Goal: Transaction & Acquisition: Book appointment/travel/reservation

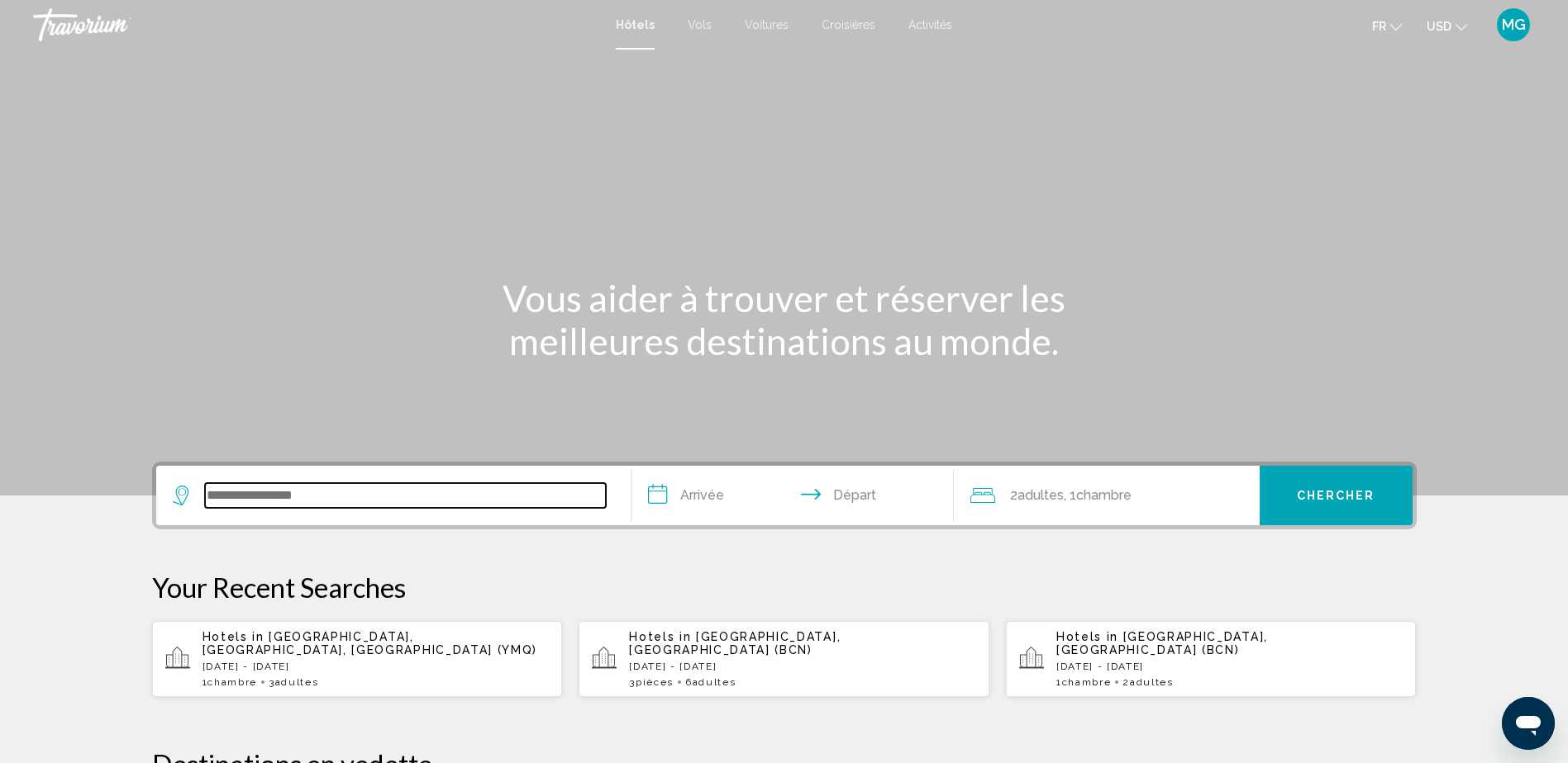
click at [412, 491] on input "Search widget" at bounding box center [405, 495] width 401 height 25
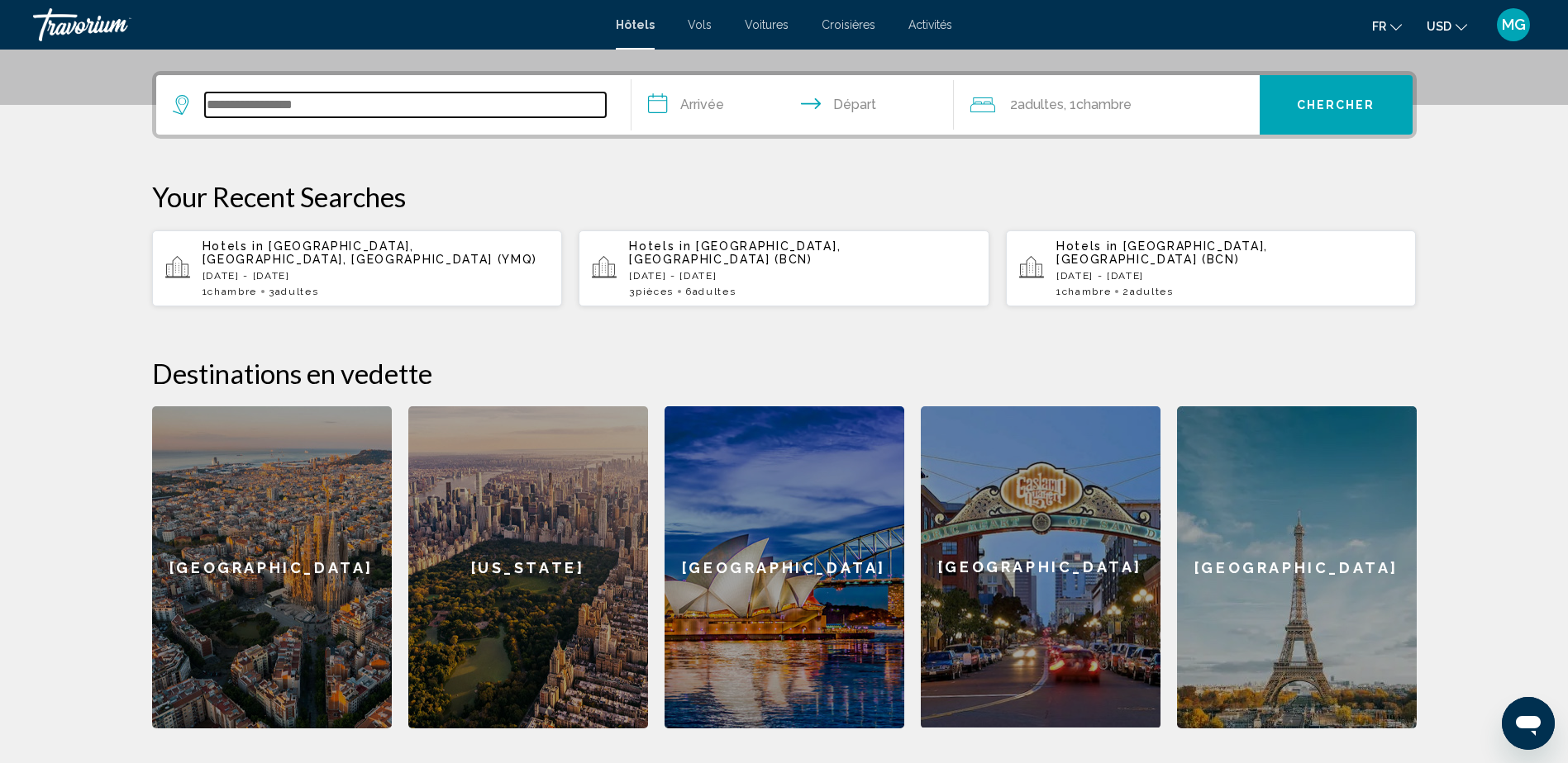
scroll to position [408, 0]
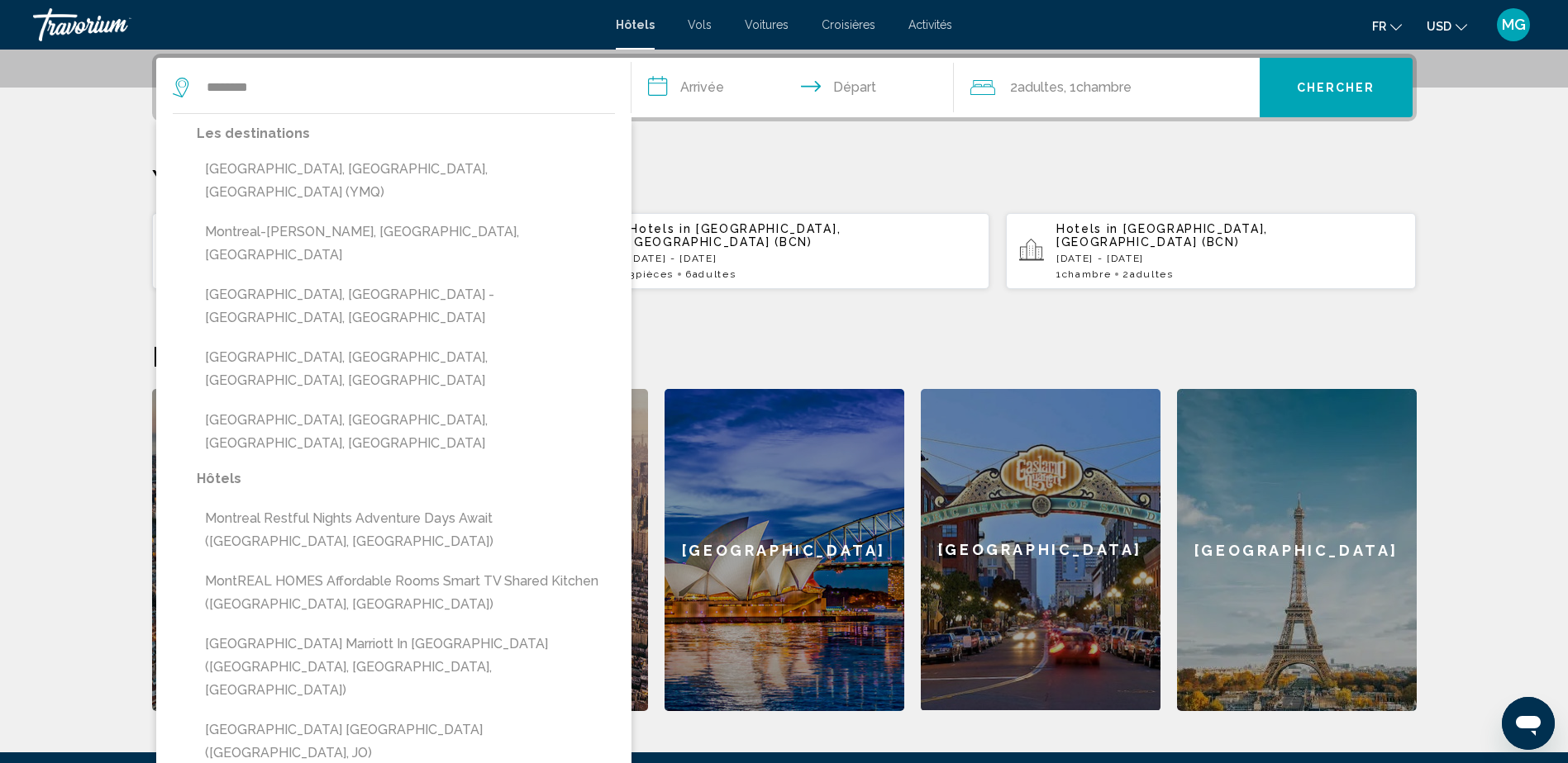
drag, startPoint x: 296, startPoint y: 164, endPoint x: 303, endPoint y: 158, distance: 9.2
click at [296, 164] on button "[GEOGRAPHIC_DATA], [GEOGRAPHIC_DATA], [GEOGRAPHIC_DATA] (YMQ)" at bounding box center [405, 180] width 418 height 54
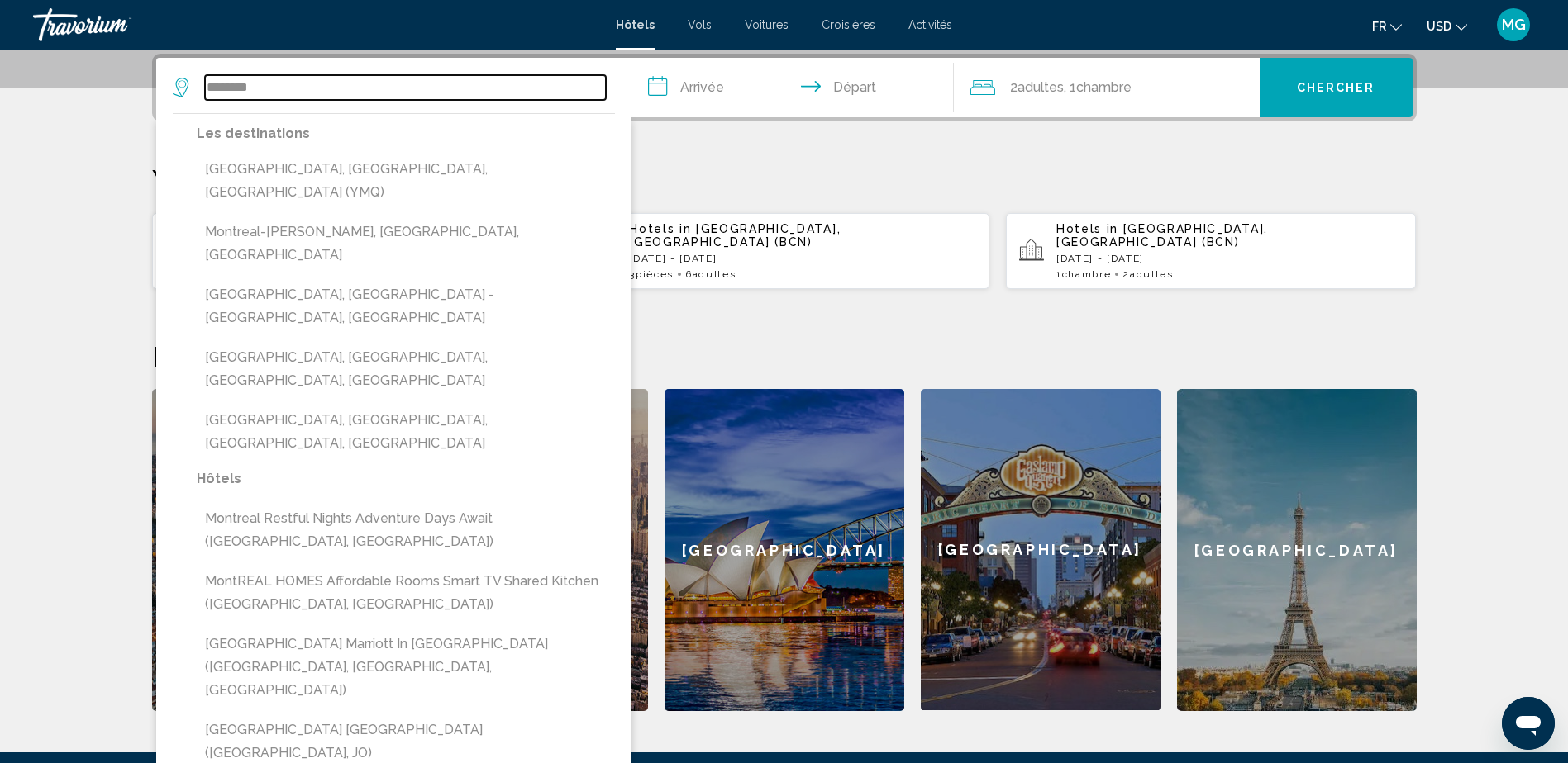
type input "**********"
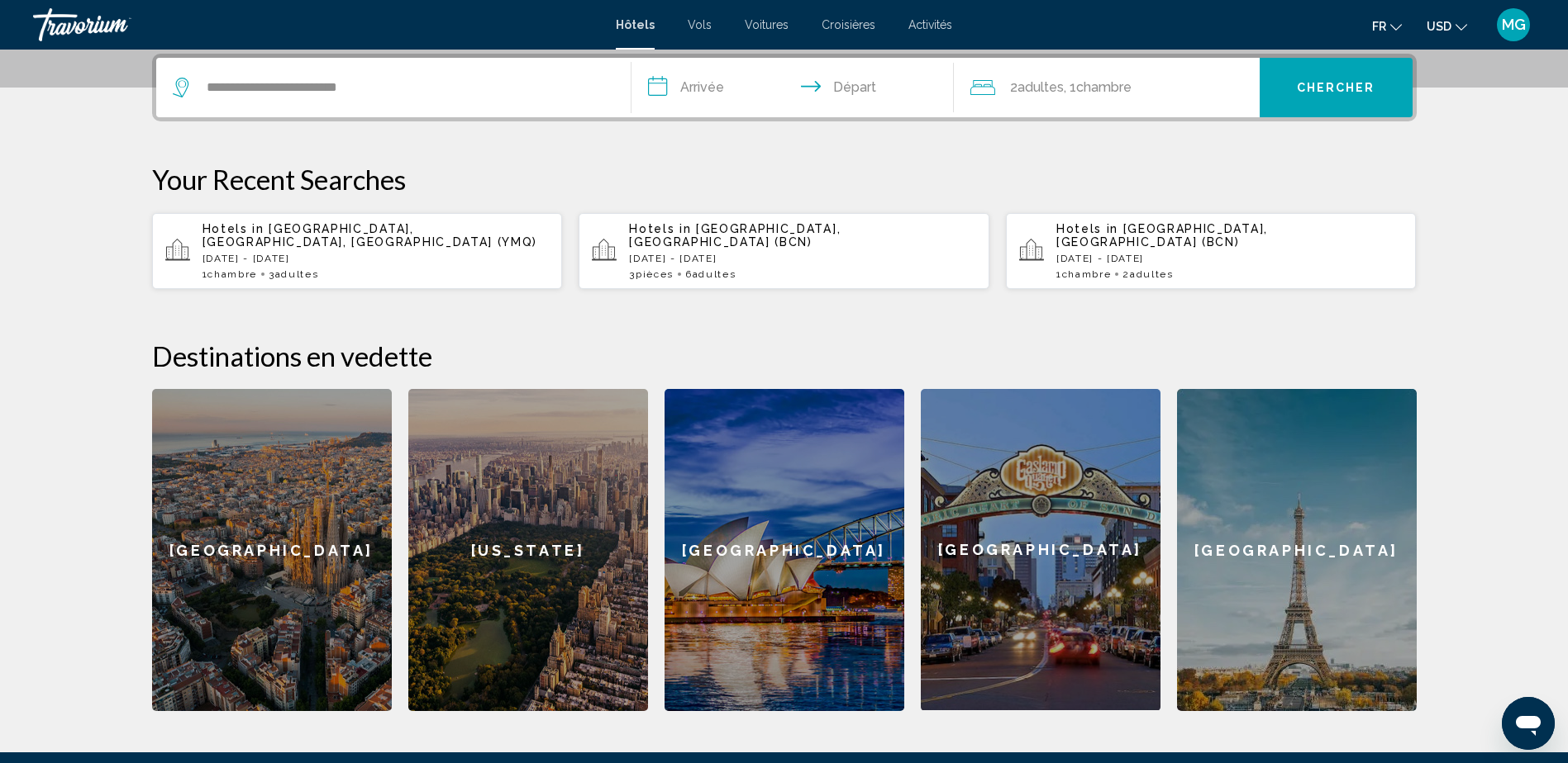
click at [680, 92] on input "**********" at bounding box center [796, 90] width 329 height 65
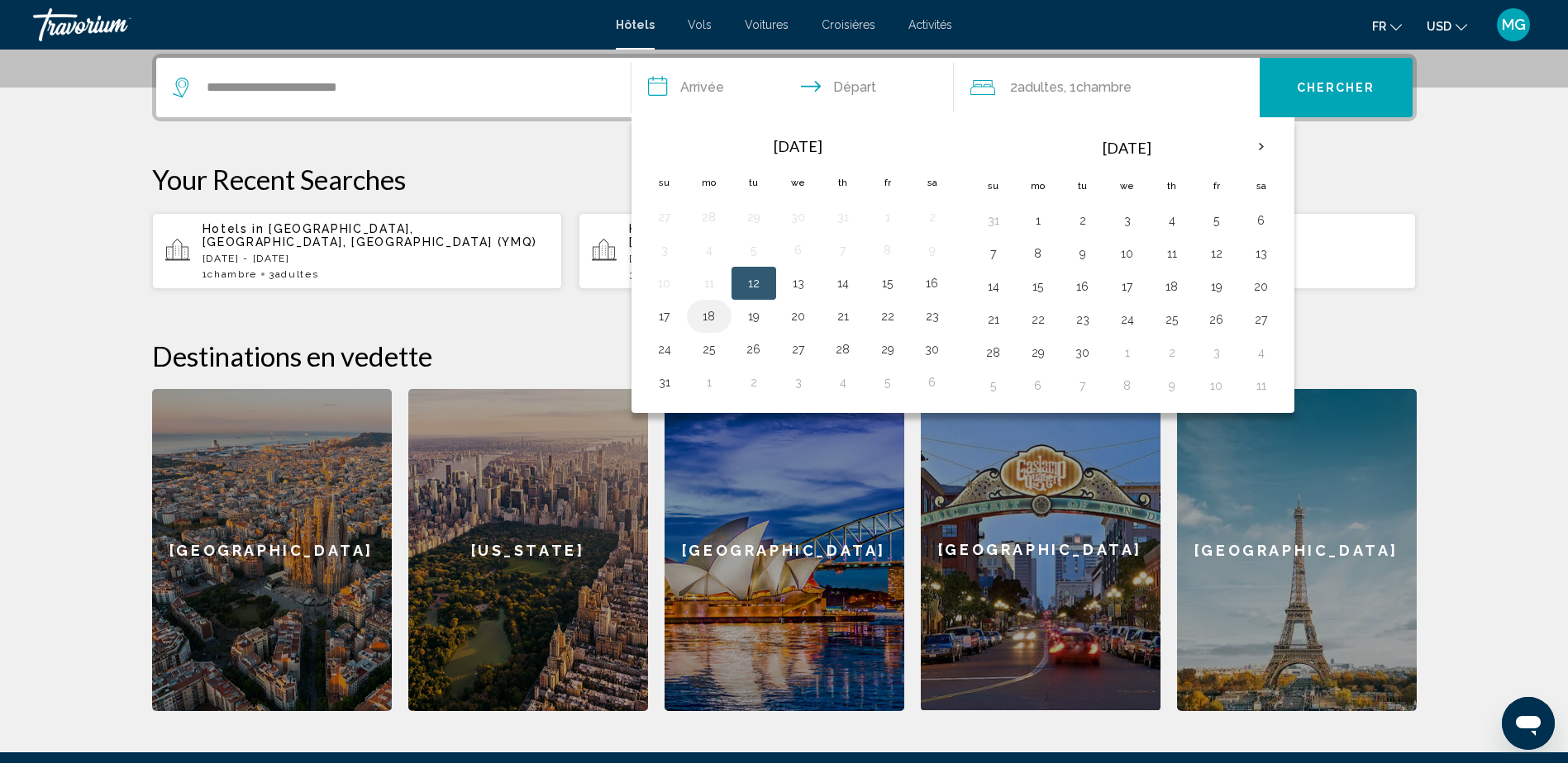
click at [705, 316] on button "18" at bounding box center [709, 316] width 27 height 23
click at [844, 319] on button "21" at bounding box center [843, 316] width 27 height 23
type input "**********"
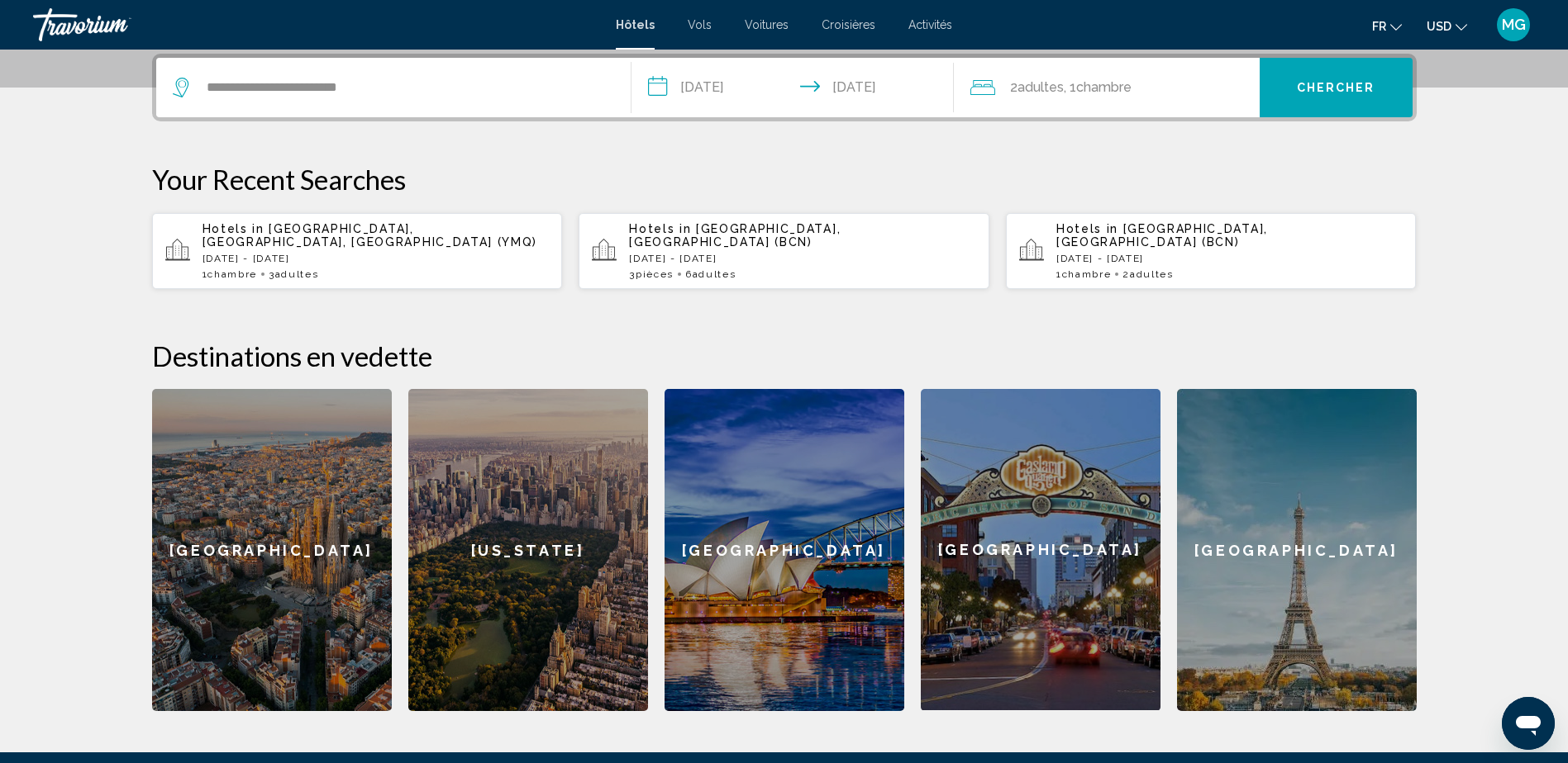
click at [1108, 81] on span "Chambre" at bounding box center [1104, 87] width 55 height 16
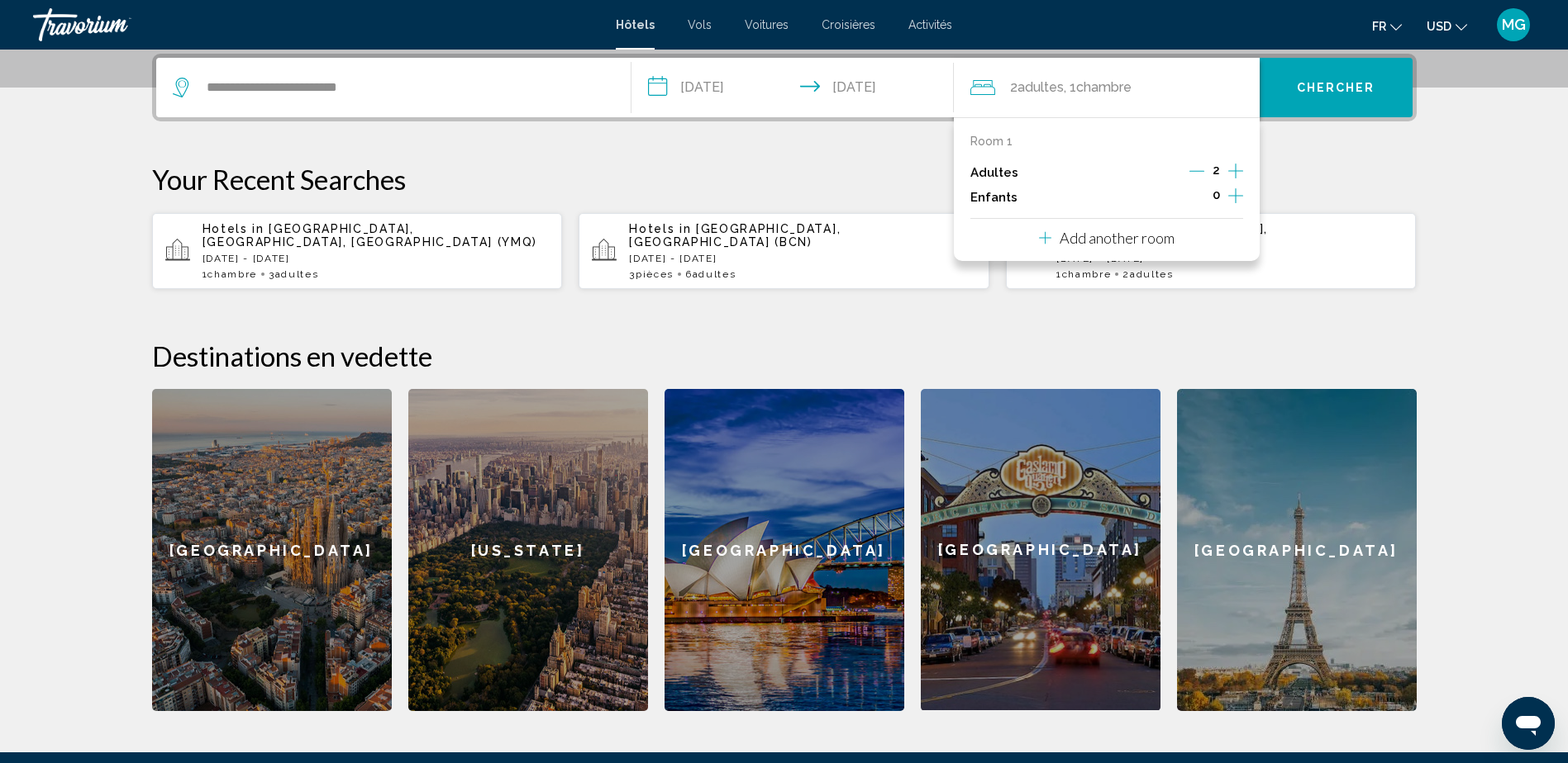
click at [1203, 171] on icon "Decrement adults" at bounding box center [1197, 171] width 15 height 1
click at [1374, 77] on button "Chercher" at bounding box center [1335, 87] width 152 height 59
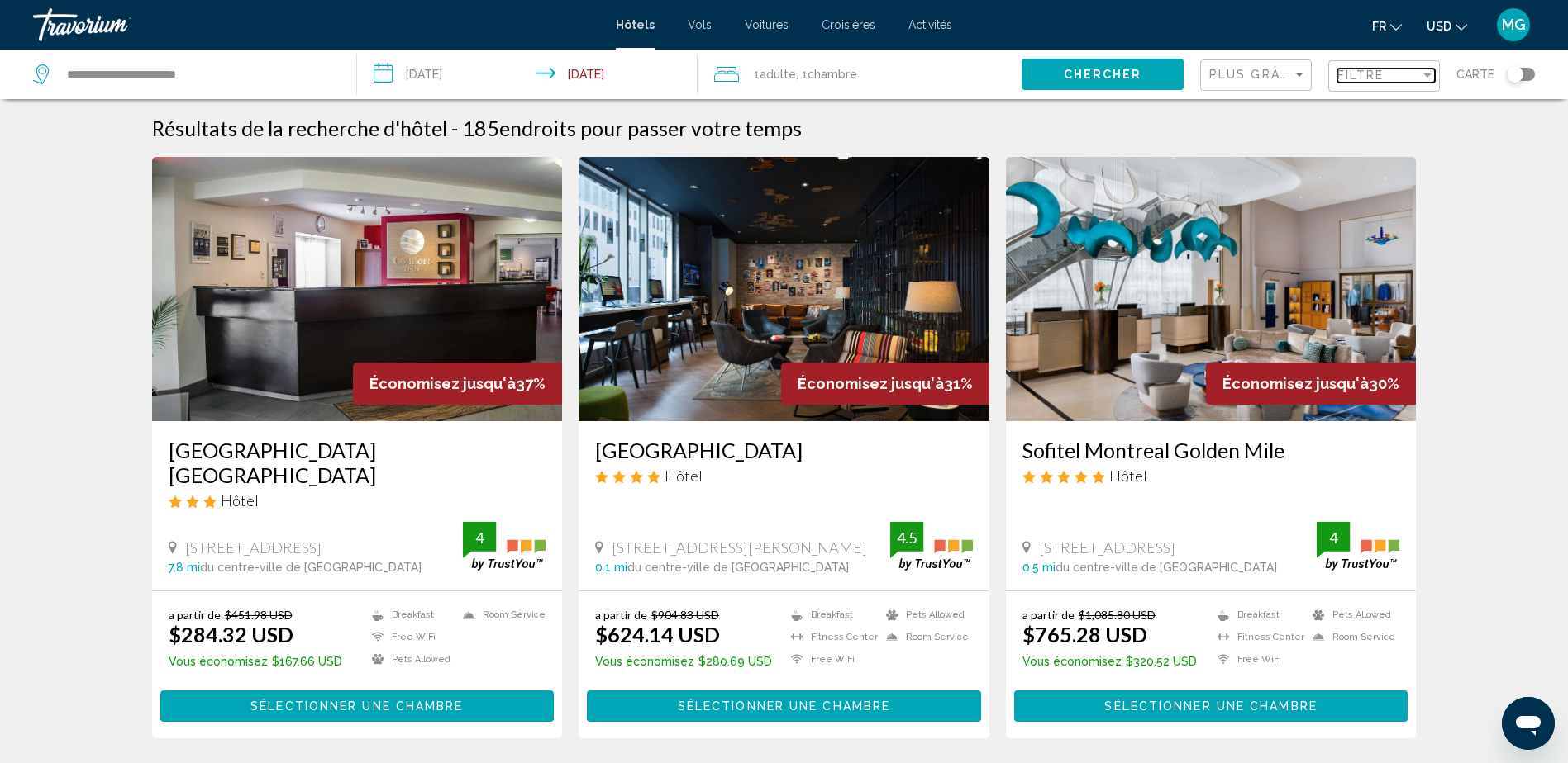
click at [1433, 78] on div "Filter" at bounding box center [1427, 75] width 15 height 13
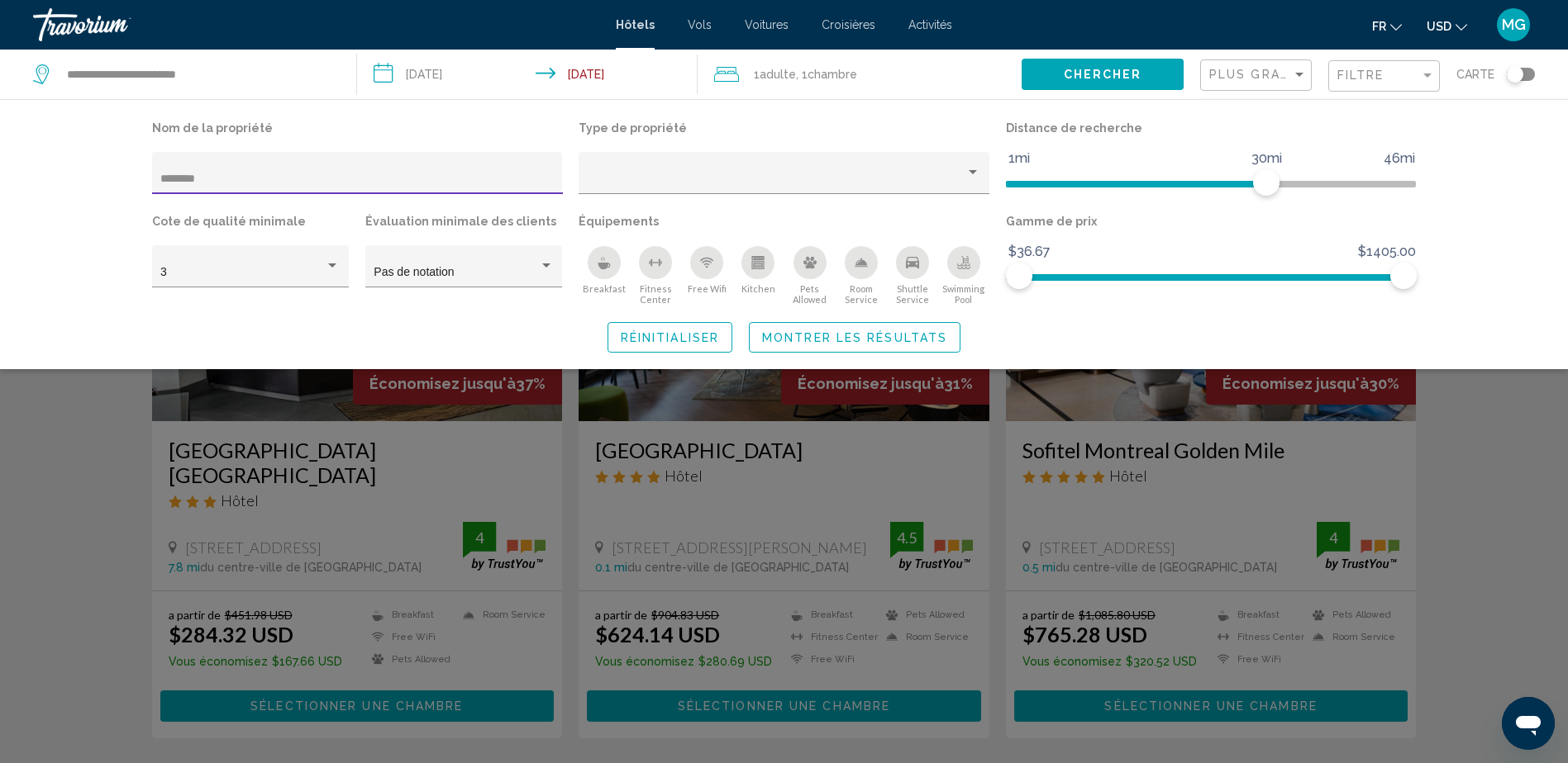
type input "********"
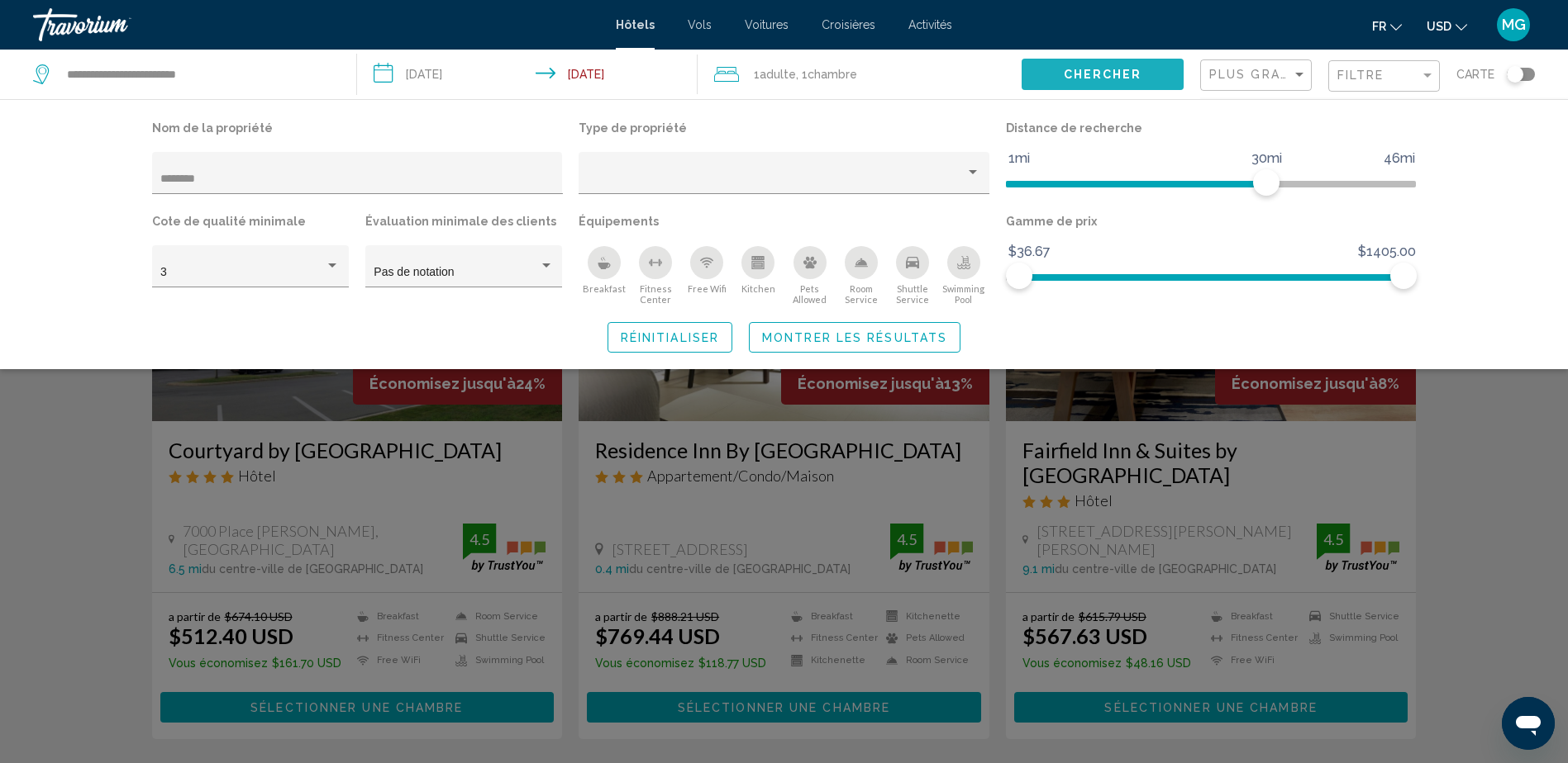
click at [1129, 67] on span "Chercher" at bounding box center [1103, 73] width 78 height 13
click at [1485, 515] on div "Search widget" at bounding box center [784, 506] width 1568 height 516
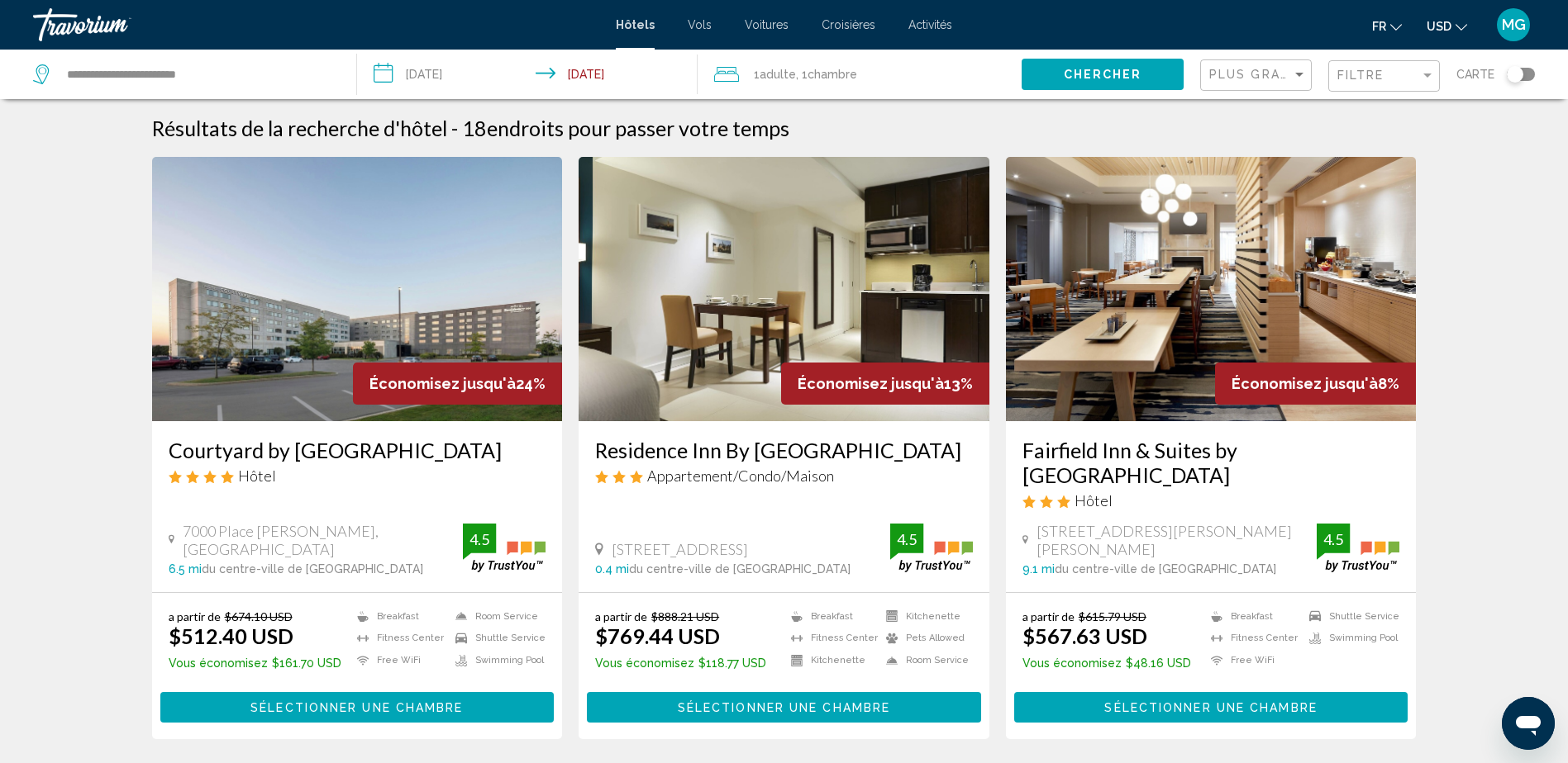
click at [1459, 22] on mat-icon "Change currency" at bounding box center [1460, 24] width 11 height 11
click at [1421, 107] on button "CAD (Can$)" at bounding box center [1413, 109] width 84 height 22
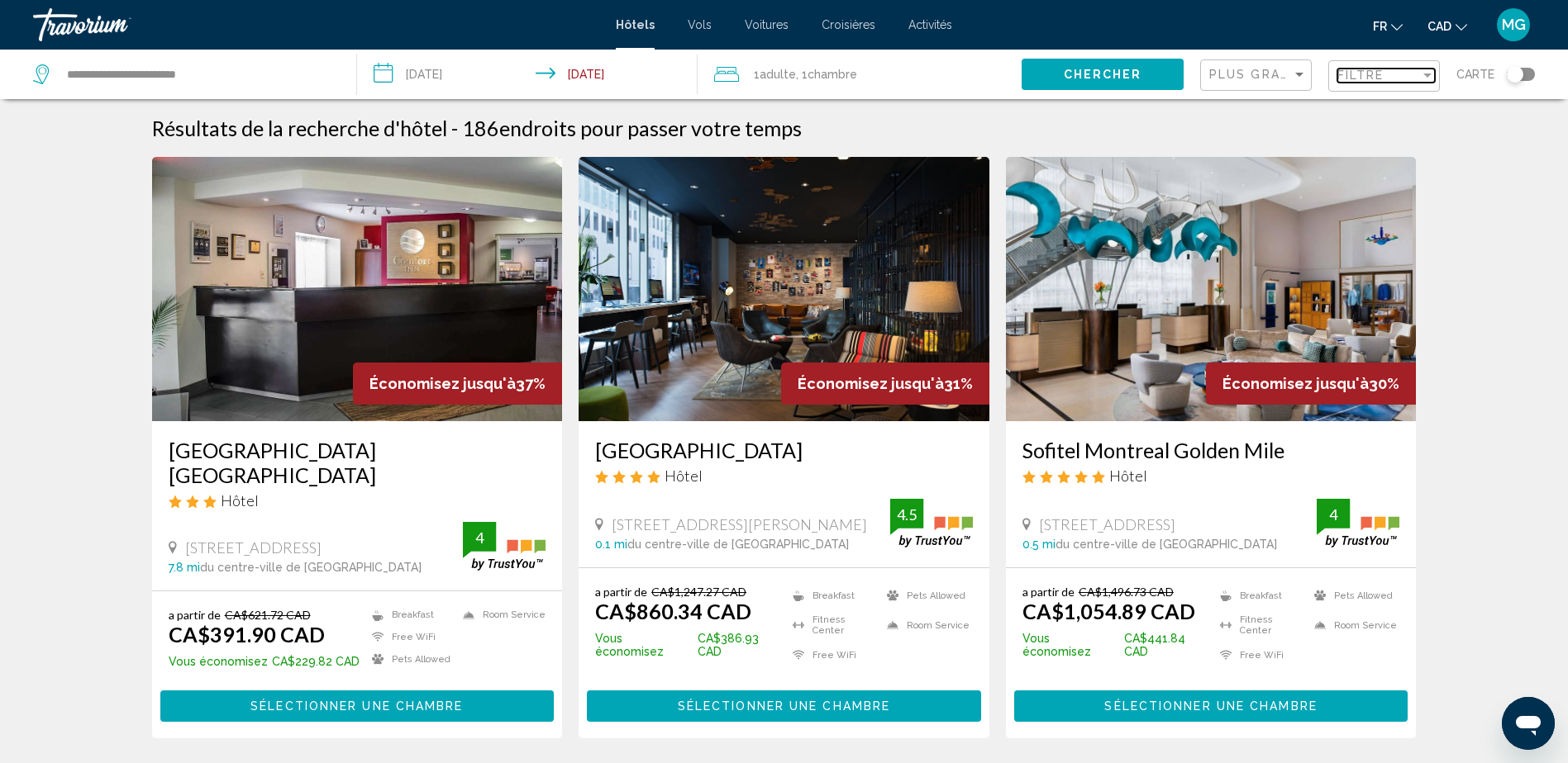
click at [1372, 71] on span "Filtre" at bounding box center [1360, 75] width 47 height 13
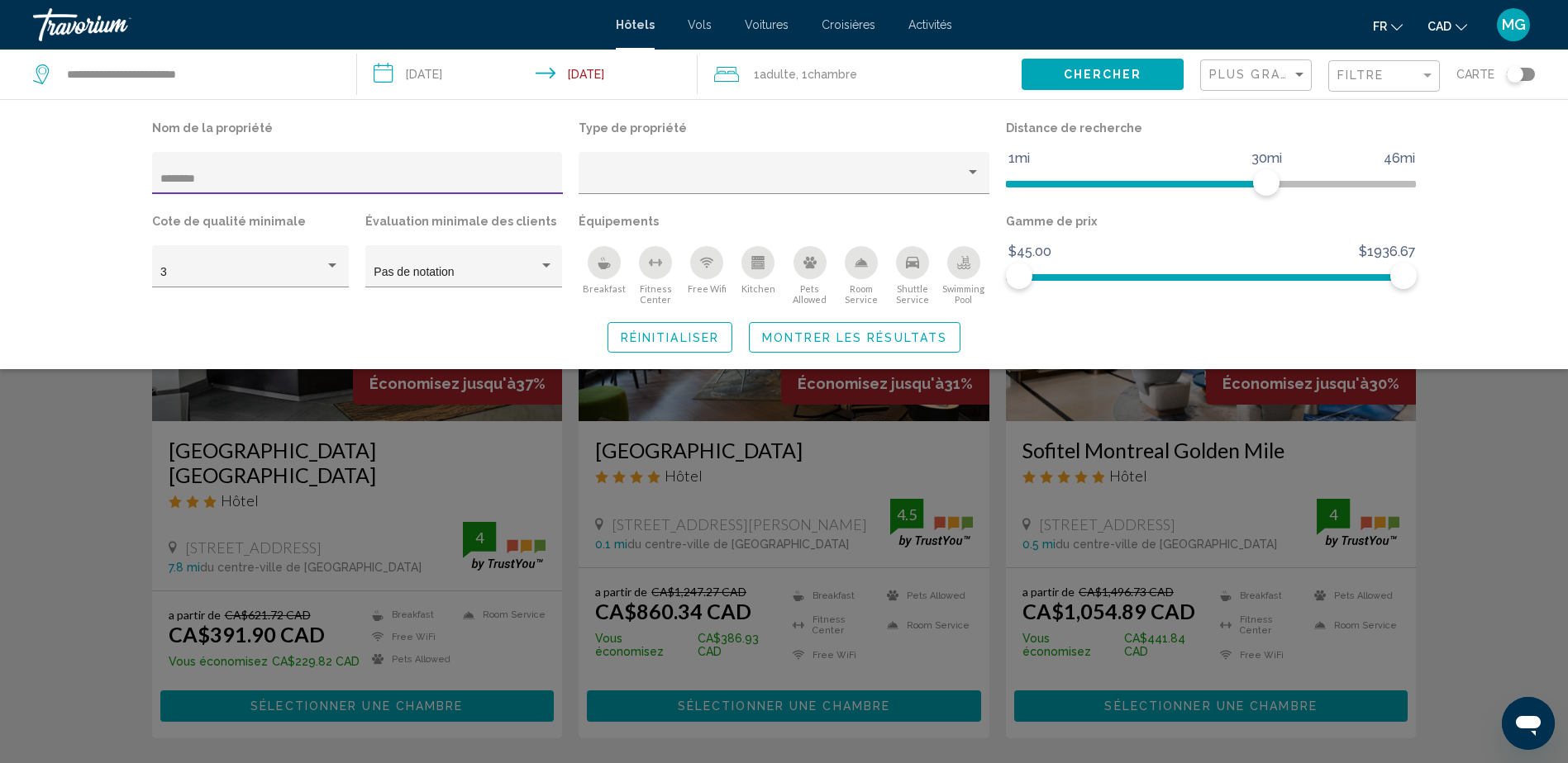
type input "********"
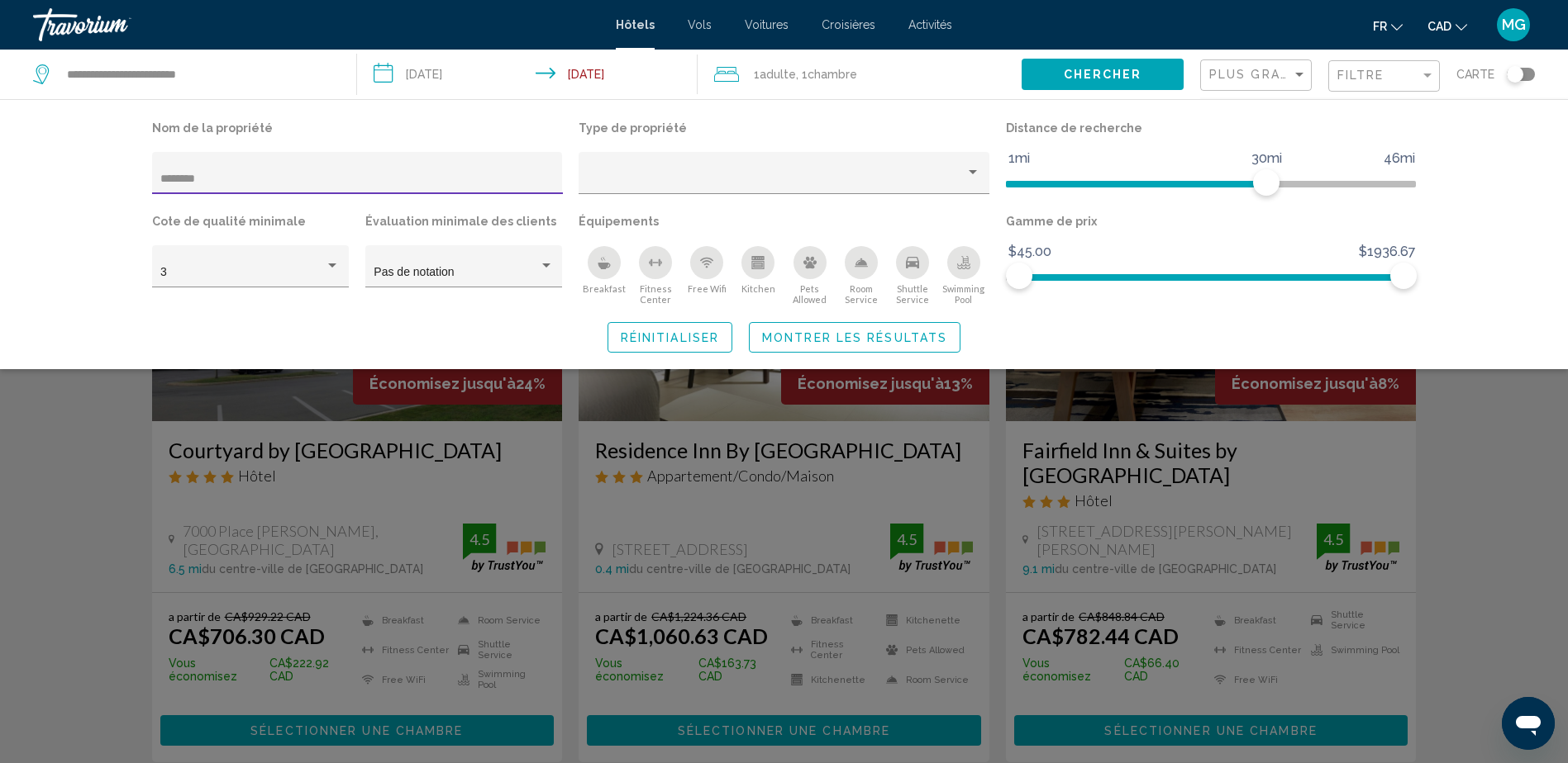
click at [1463, 460] on div "Search widget" at bounding box center [784, 506] width 1568 height 516
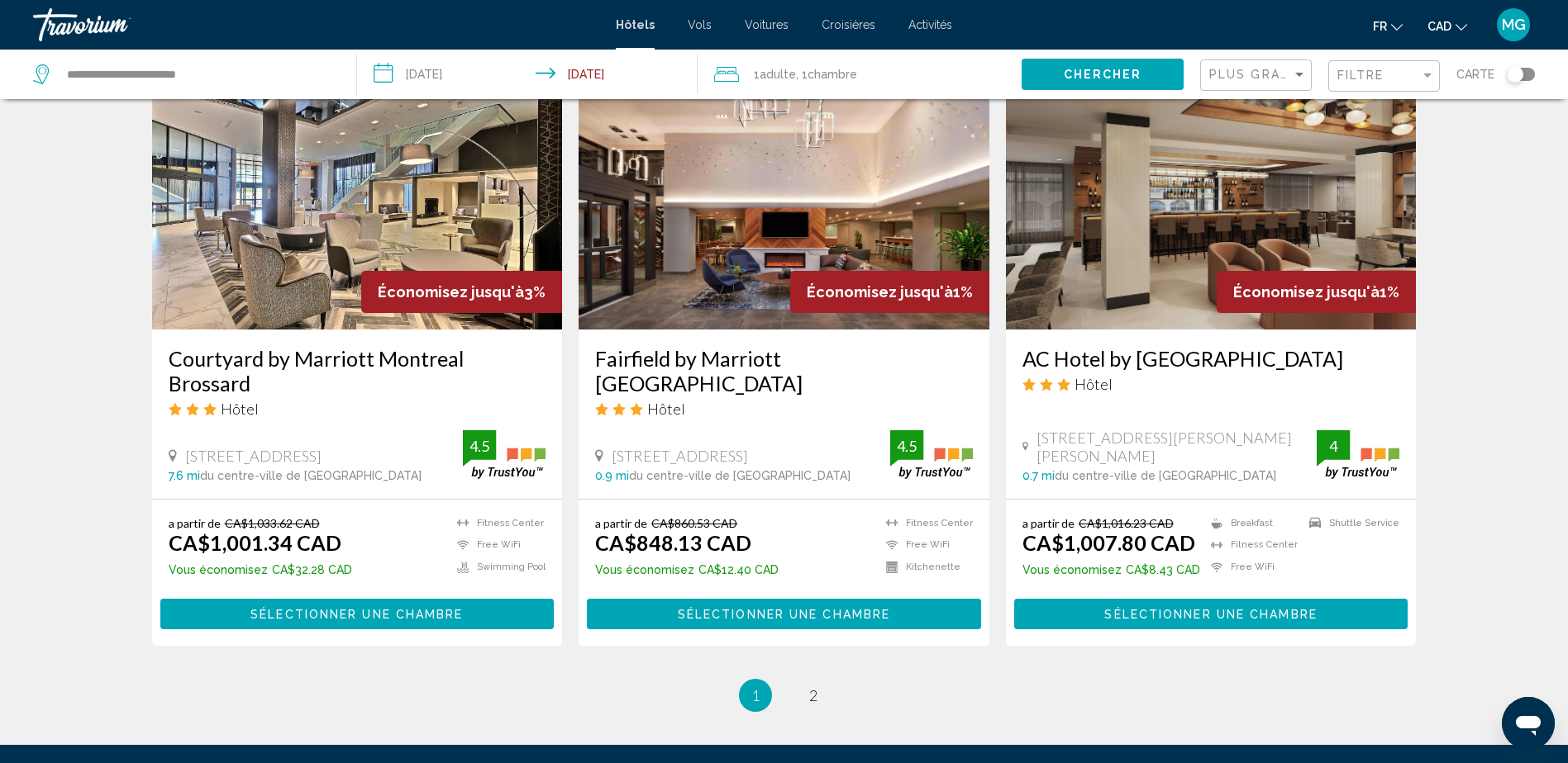
scroll to position [2065, 0]
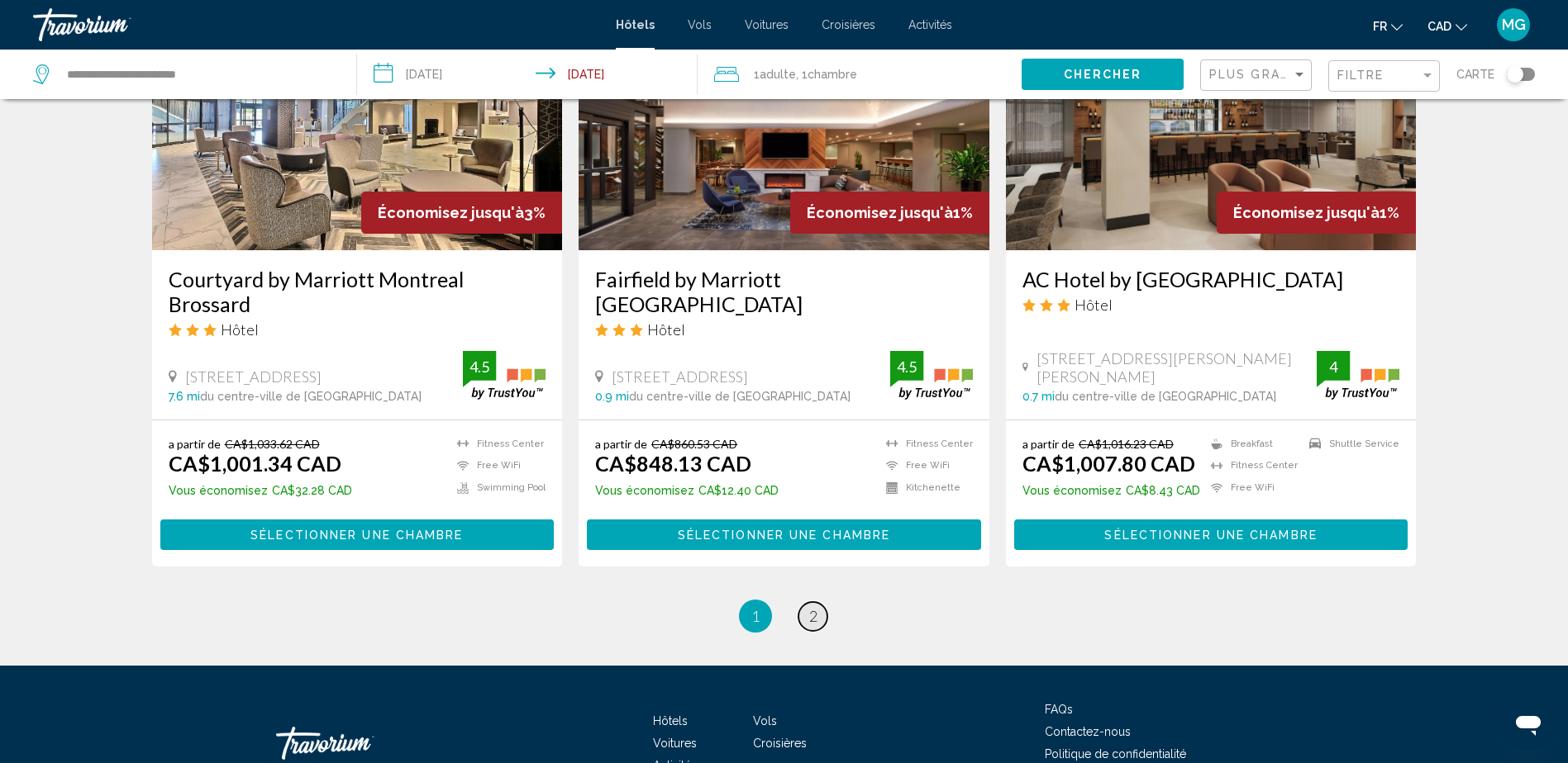
click at [816, 607] on span "2" at bounding box center [813, 616] width 9 height 18
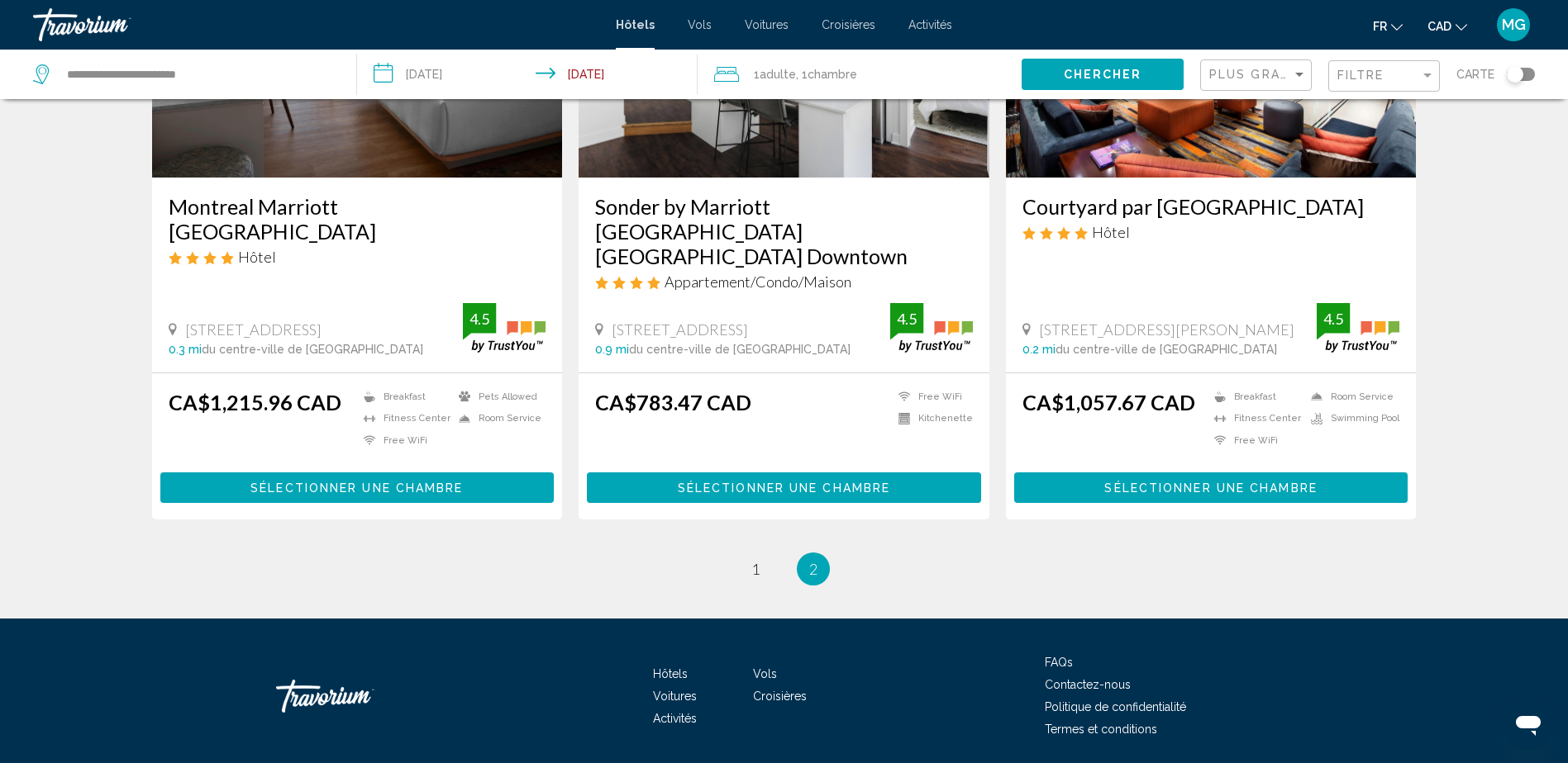
scroll to position [892, 0]
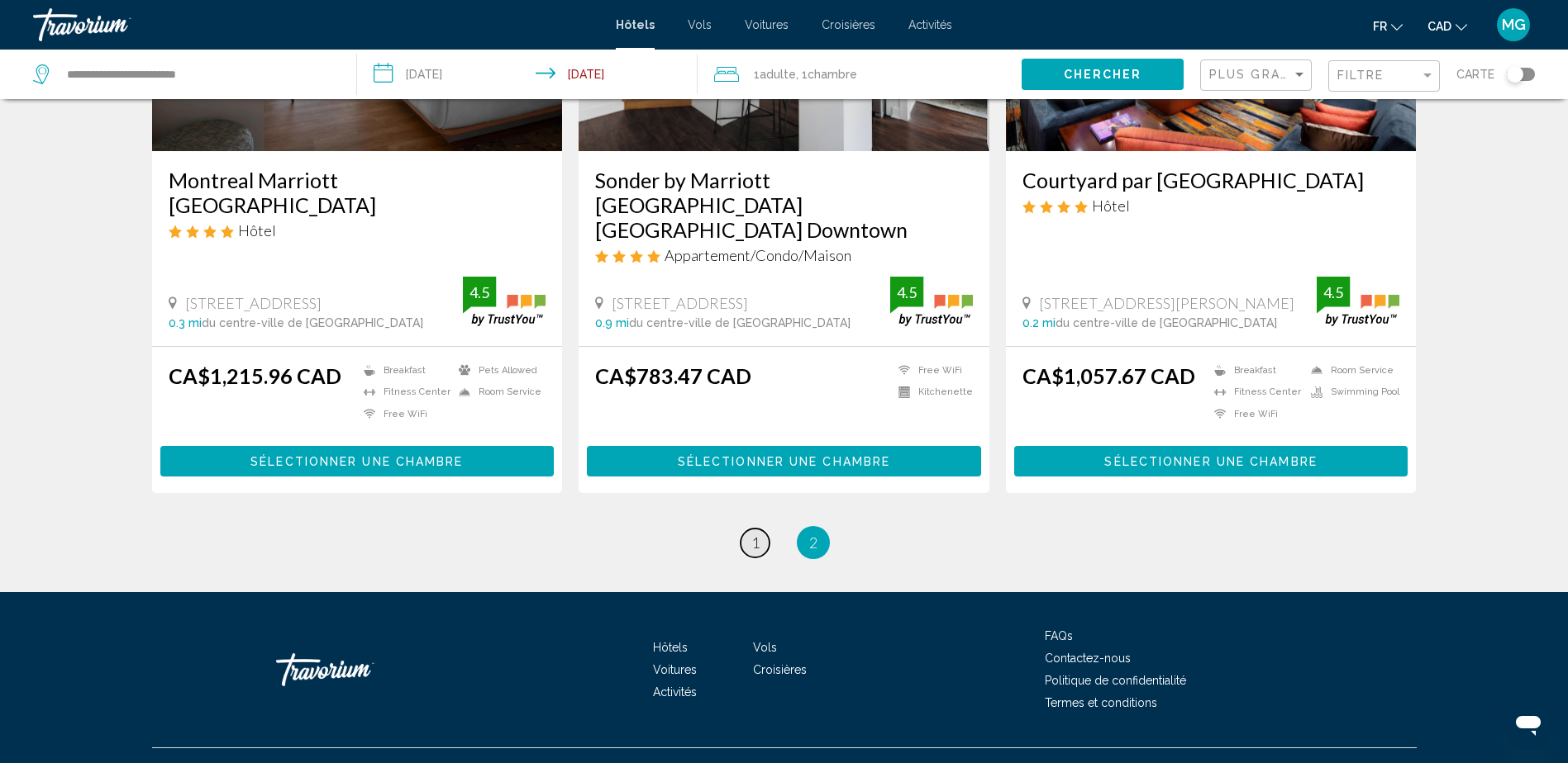
click at [756, 534] on span "1" at bounding box center [756, 543] width 9 height 18
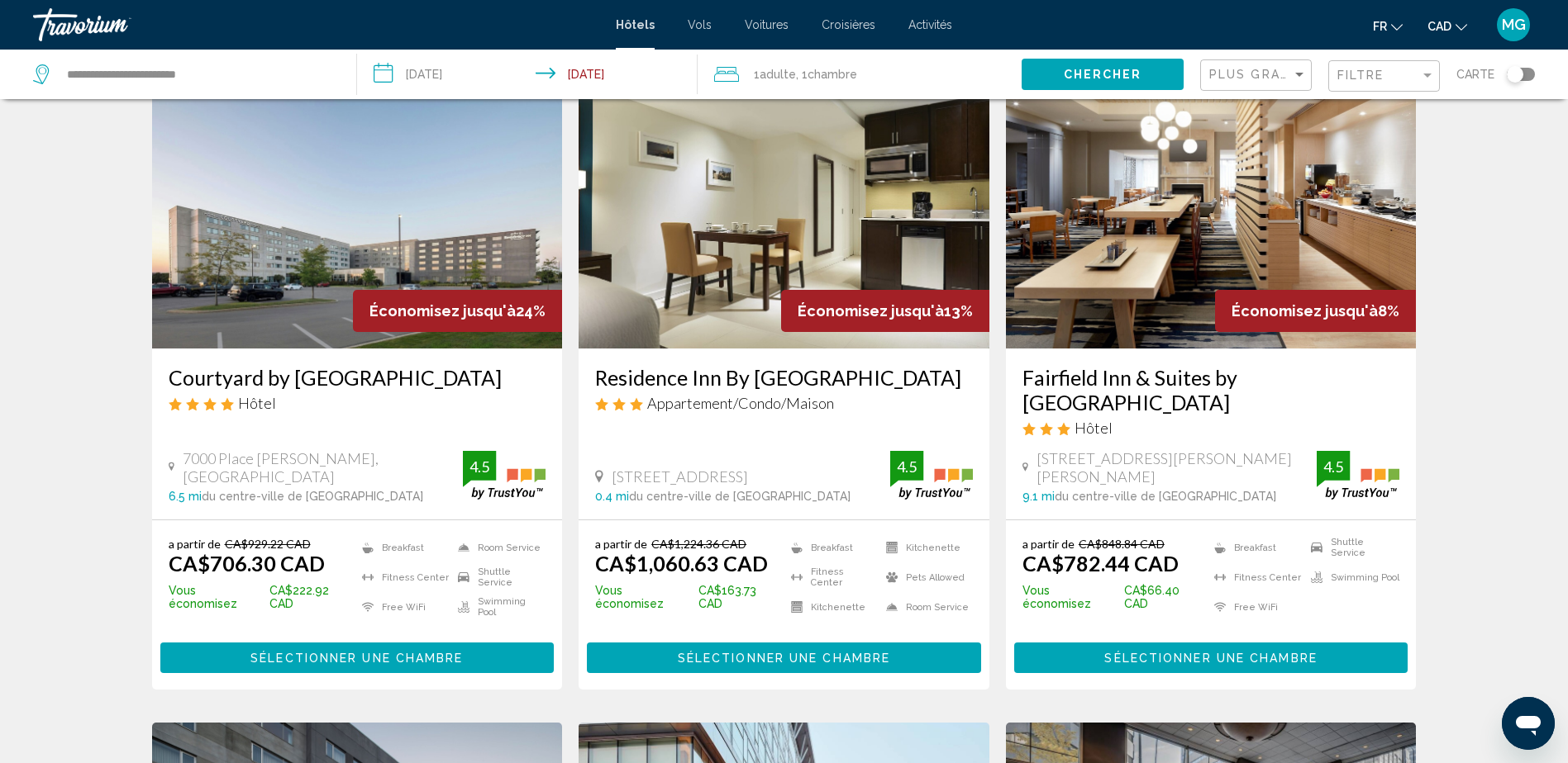
scroll to position [165, 0]
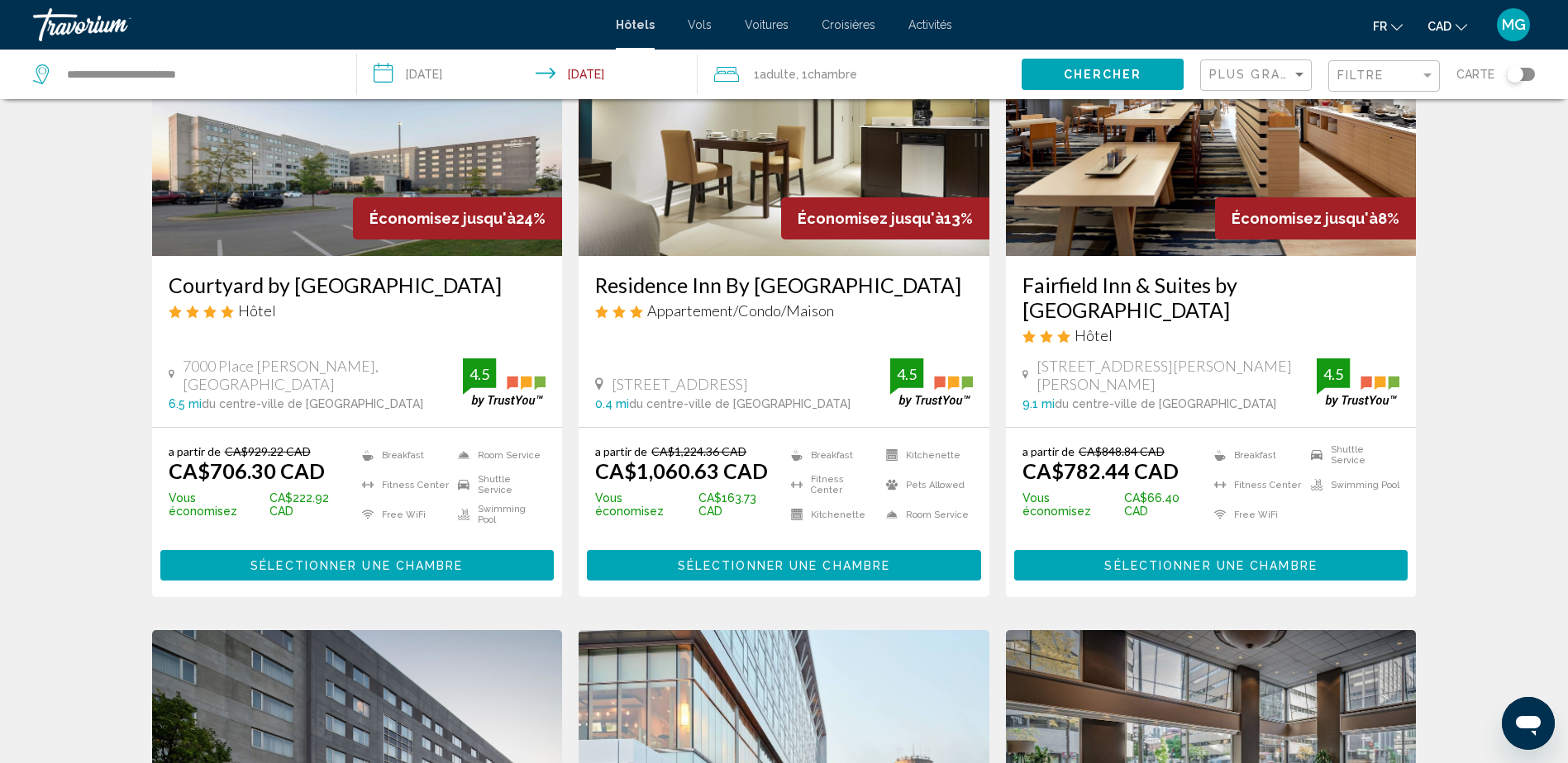
click at [786, 560] on span "Sélectionner une chambre" at bounding box center [784, 566] width 213 height 13
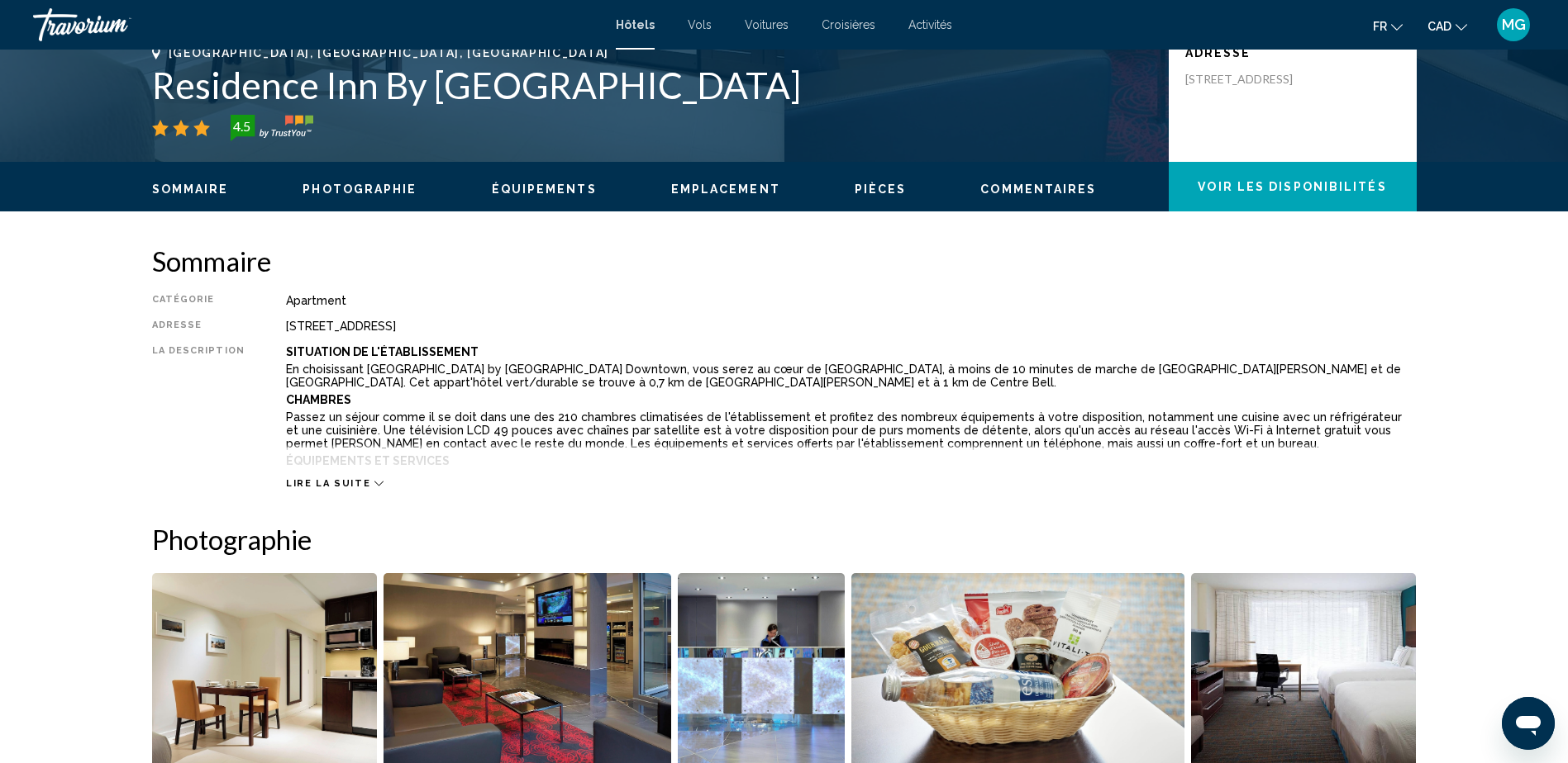
scroll to position [413, 0]
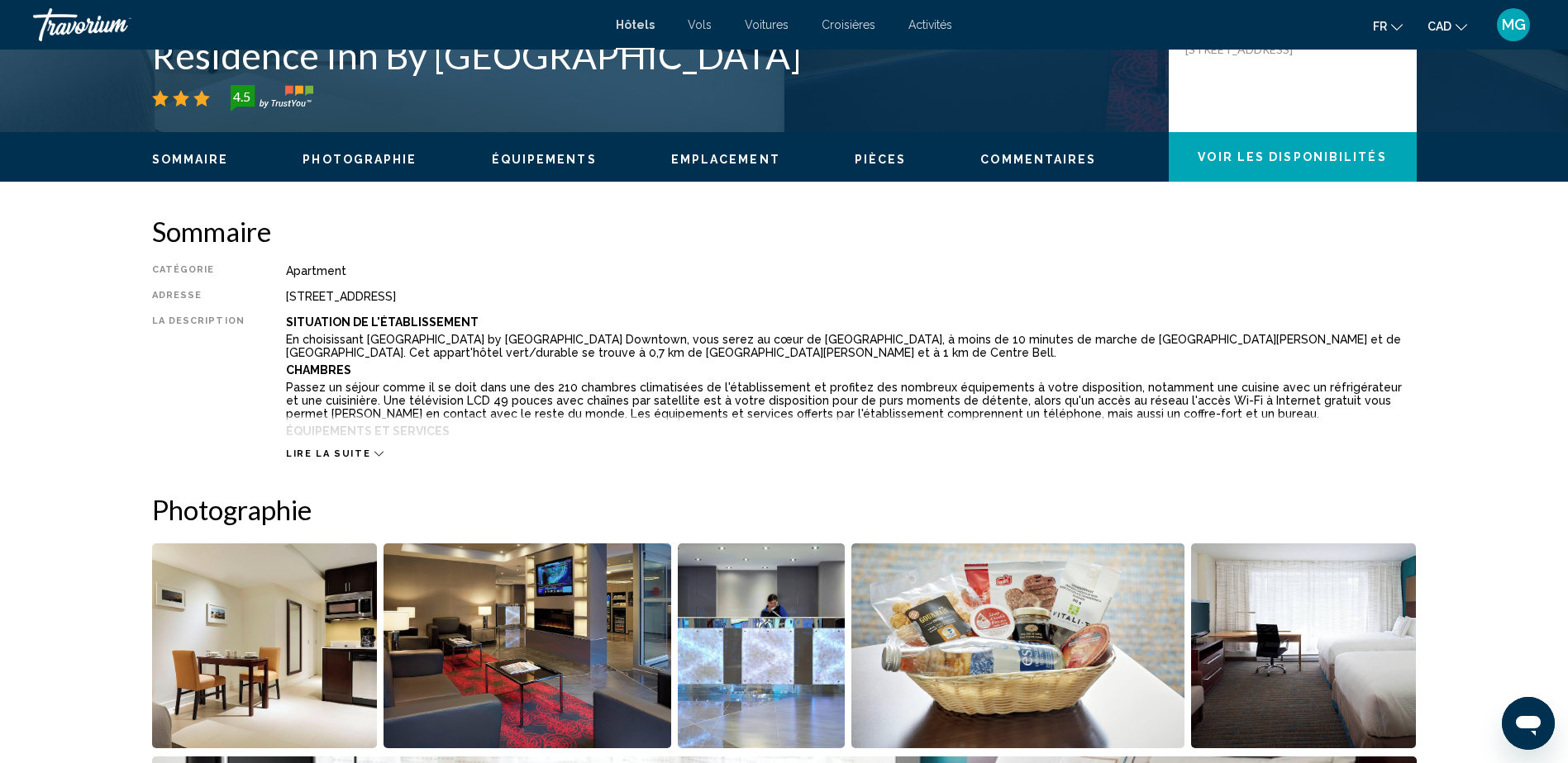
click at [359, 453] on div "Lire la suite" at bounding box center [334, 454] width 97 height 10
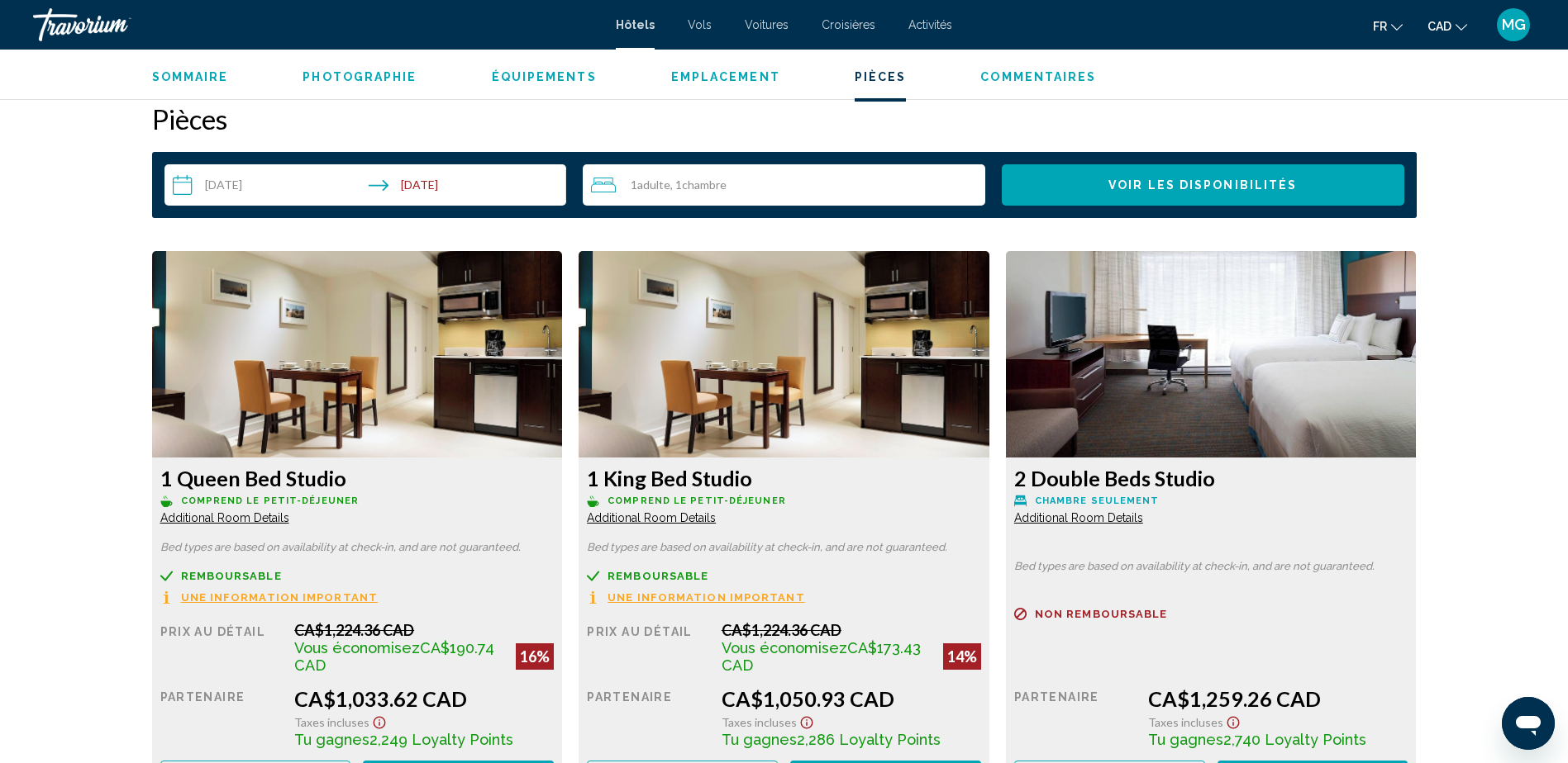
scroll to position [2313, 0]
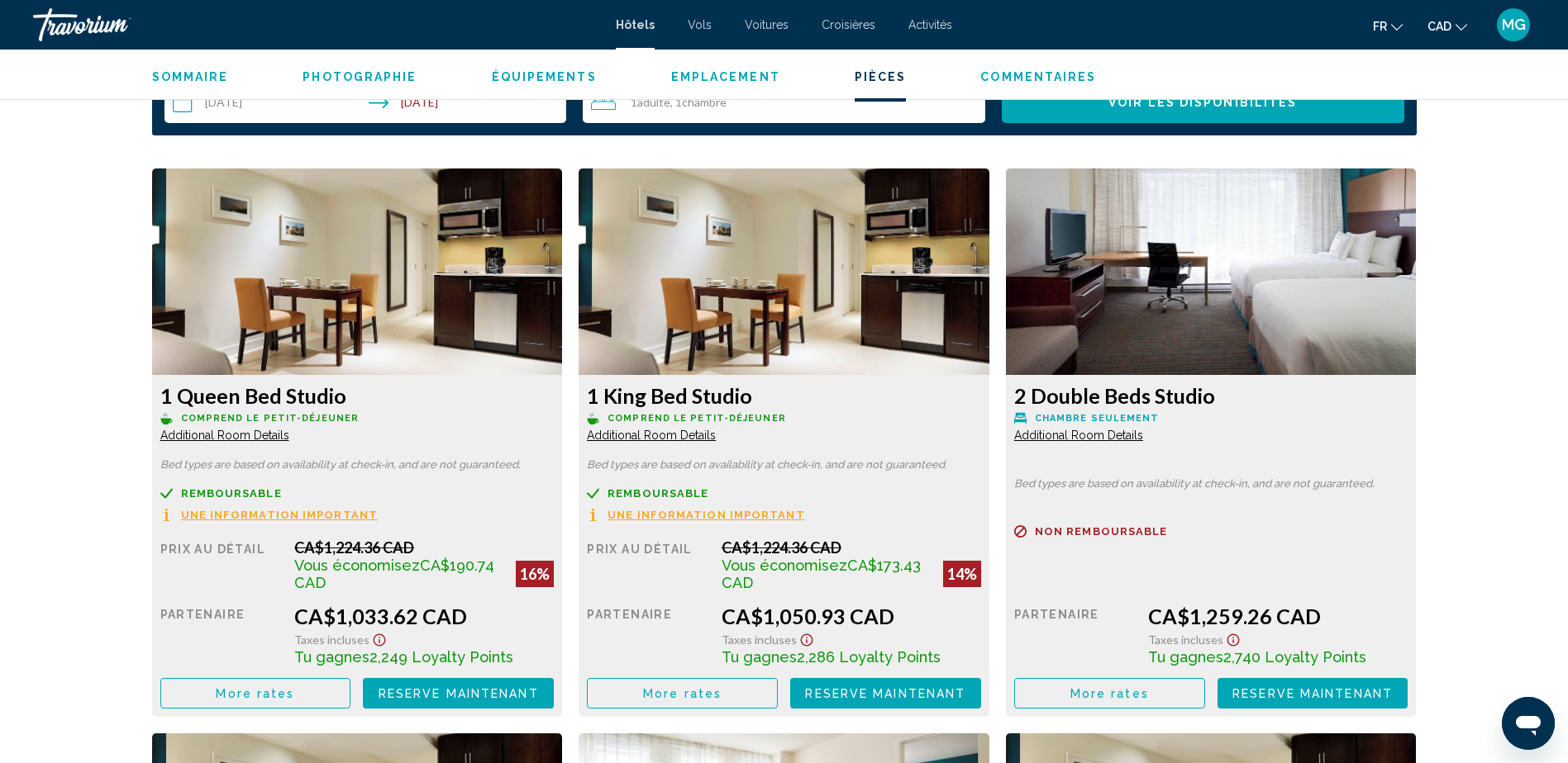
click at [378, 510] on span "Une information important" at bounding box center [279, 515] width 197 height 10
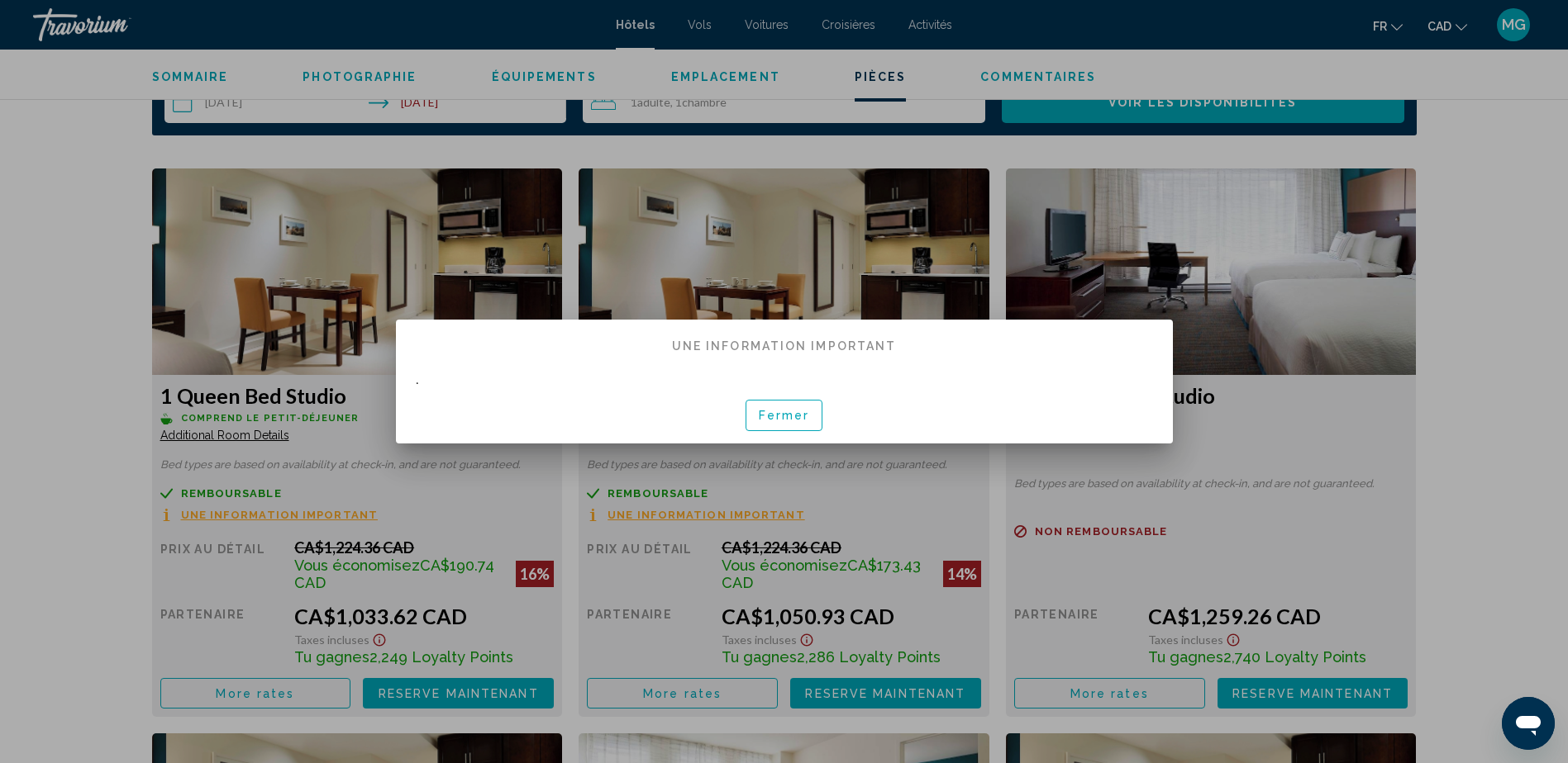
click at [786, 413] on span "Fermer" at bounding box center [784, 416] width 51 height 13
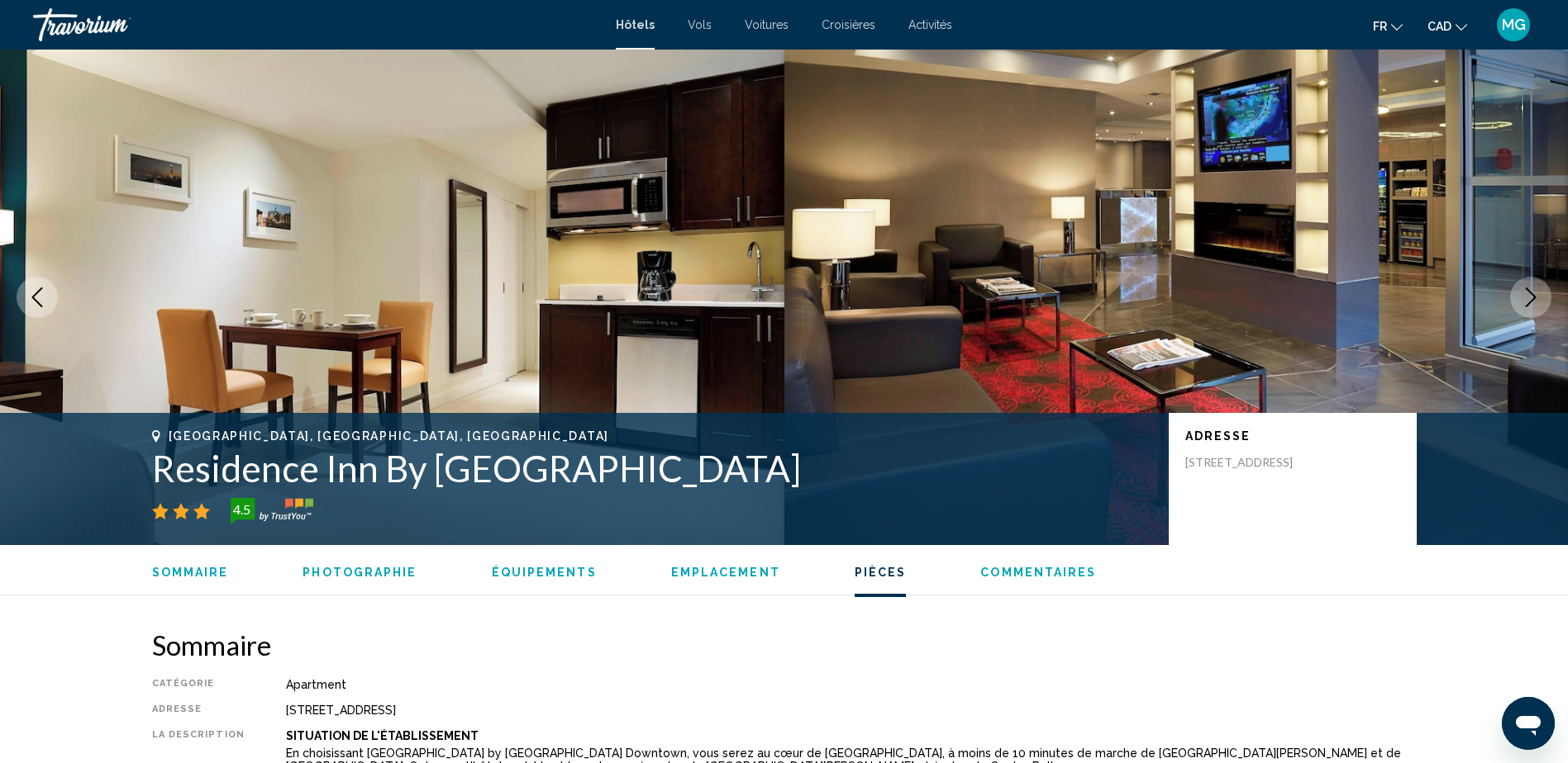
scroll to position [2313, 0]
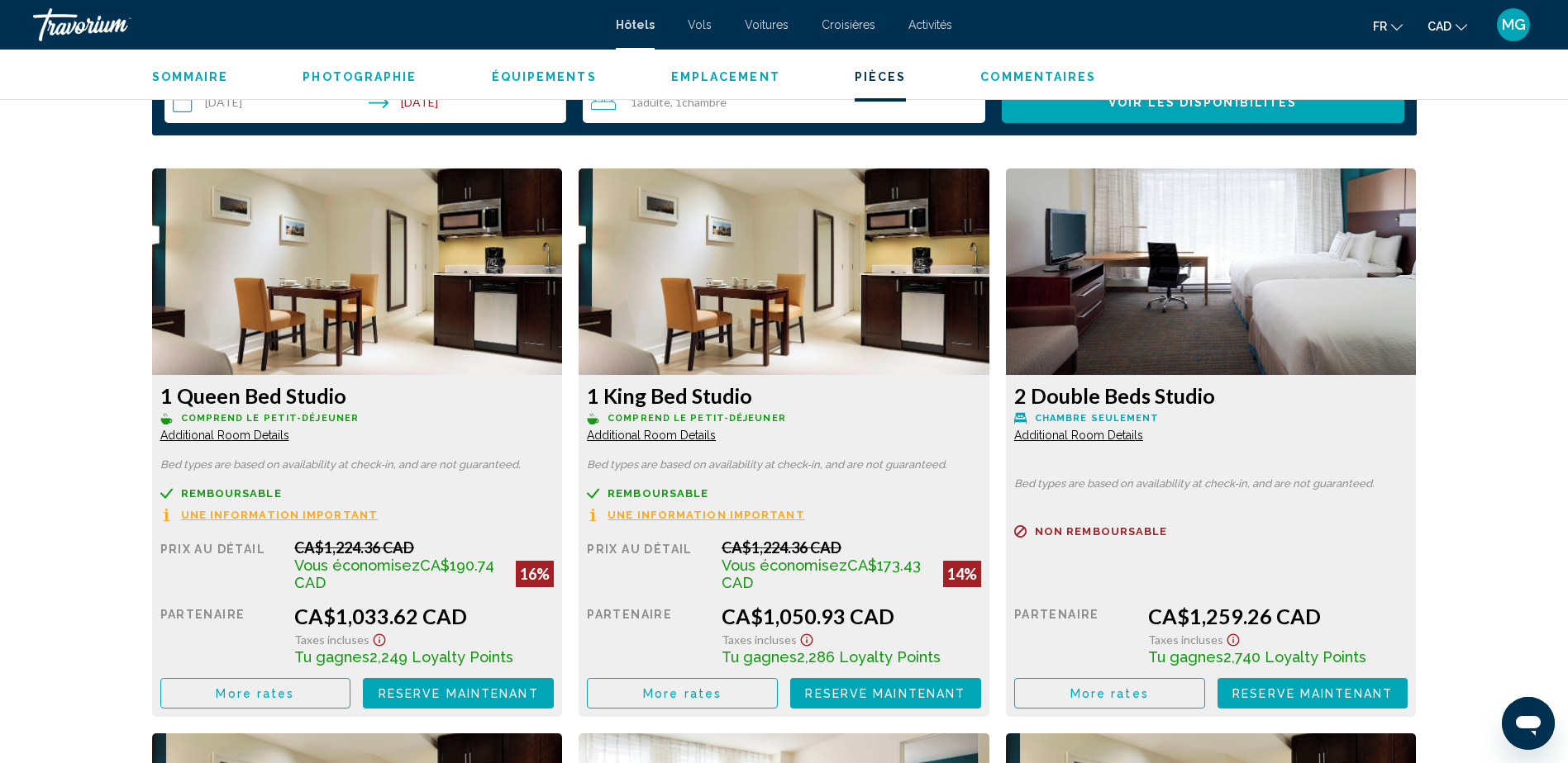
click at [170, 512] on icon "Main content" at bounding box center [166, 517] width 7 height 9
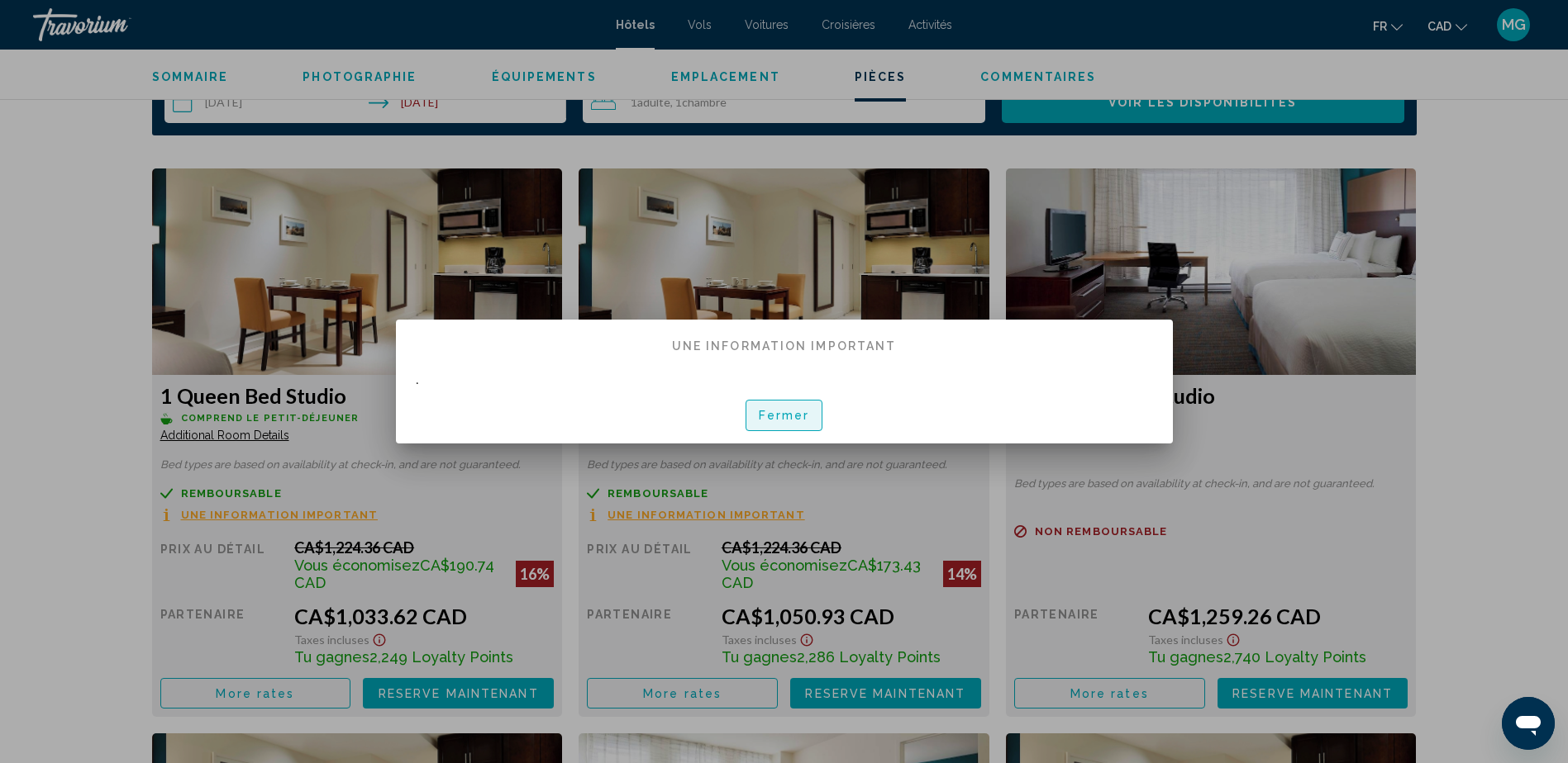
click at [771, 423] on button "Fermer" at bounding box center [784, 414] width 78 height 30
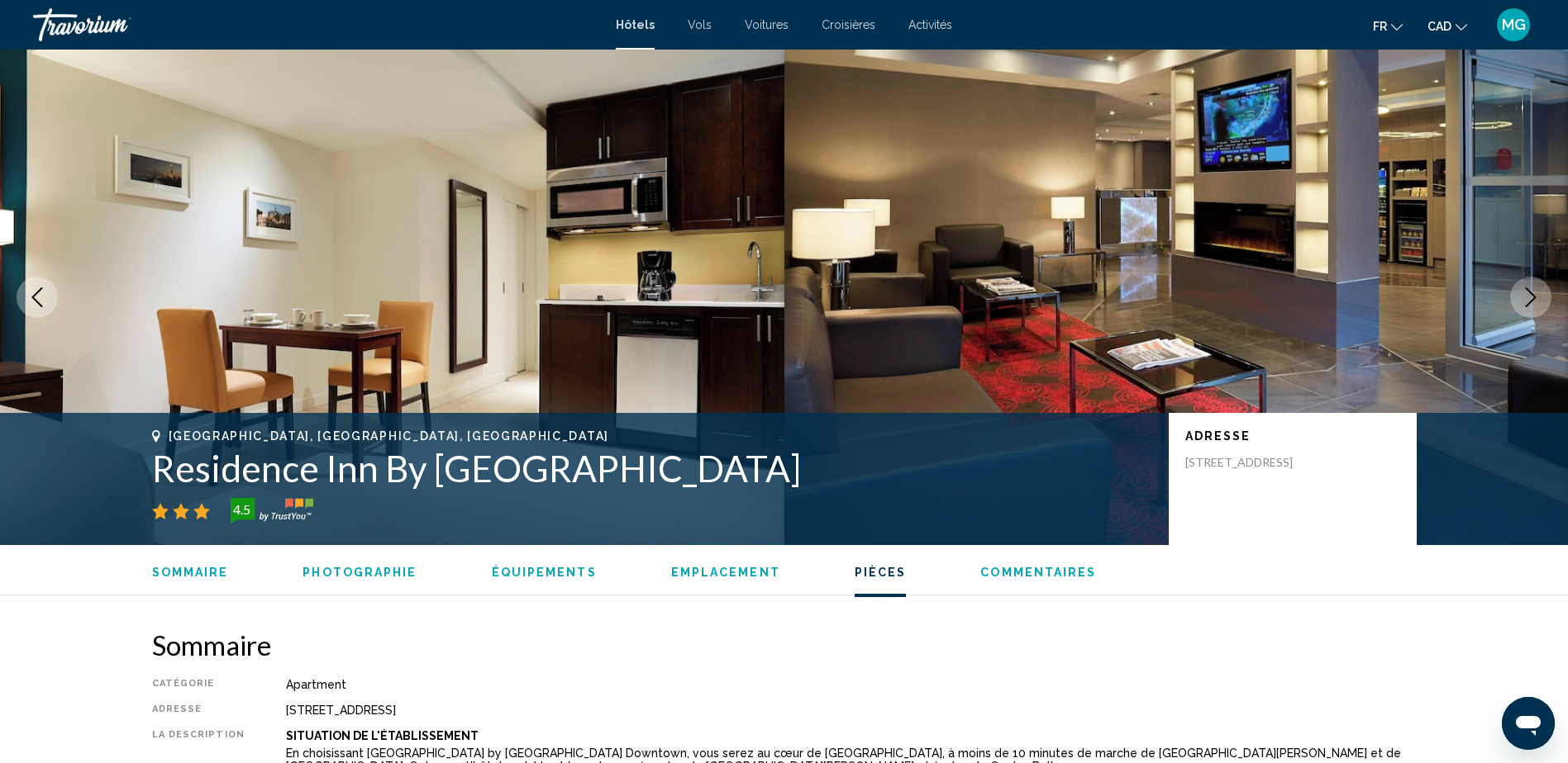
scroll to position [2313, 0]
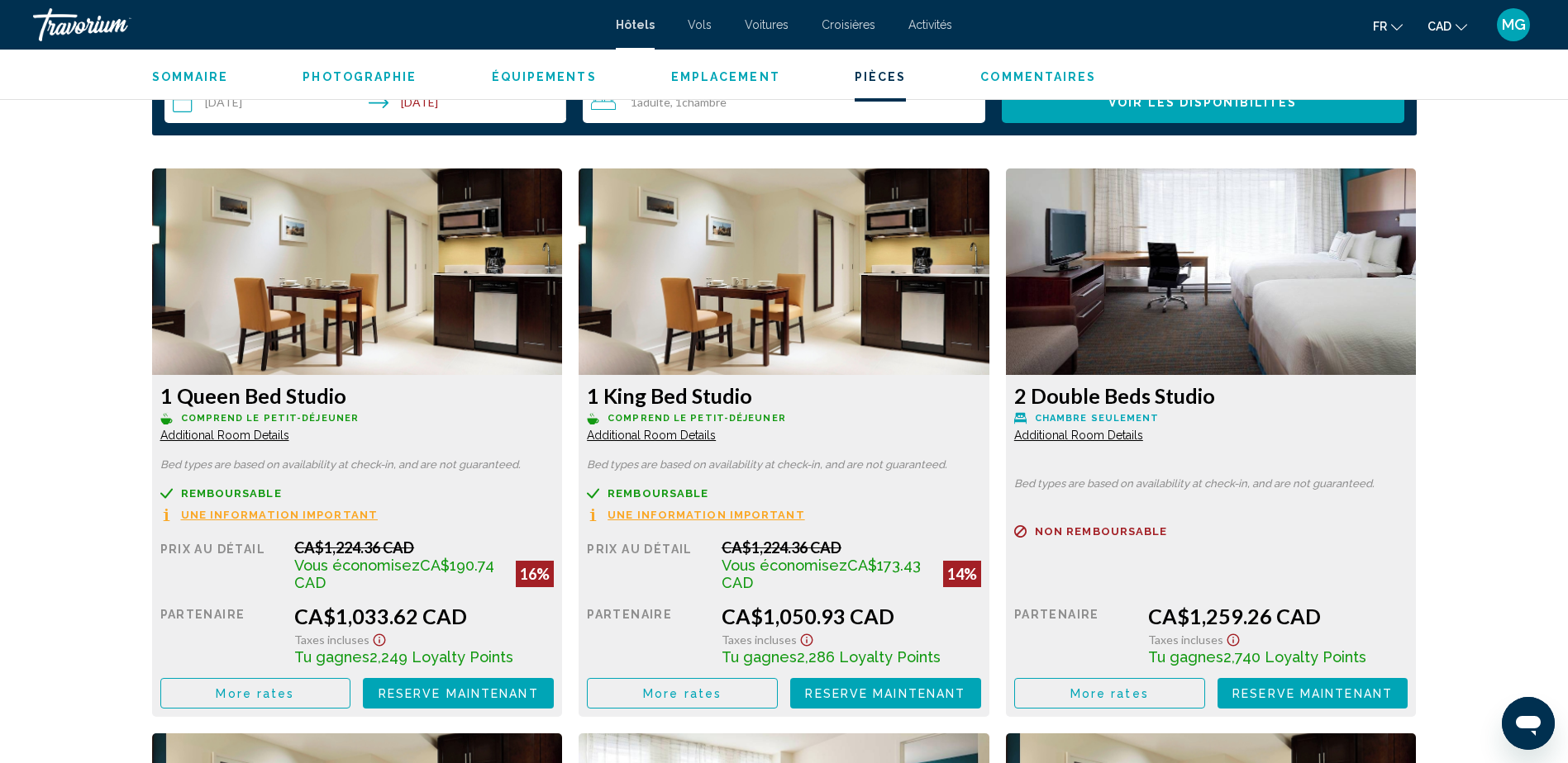
click at [289, 429] on span "Additional Room Details" at bounding box center [225, 435] width 129 height 13
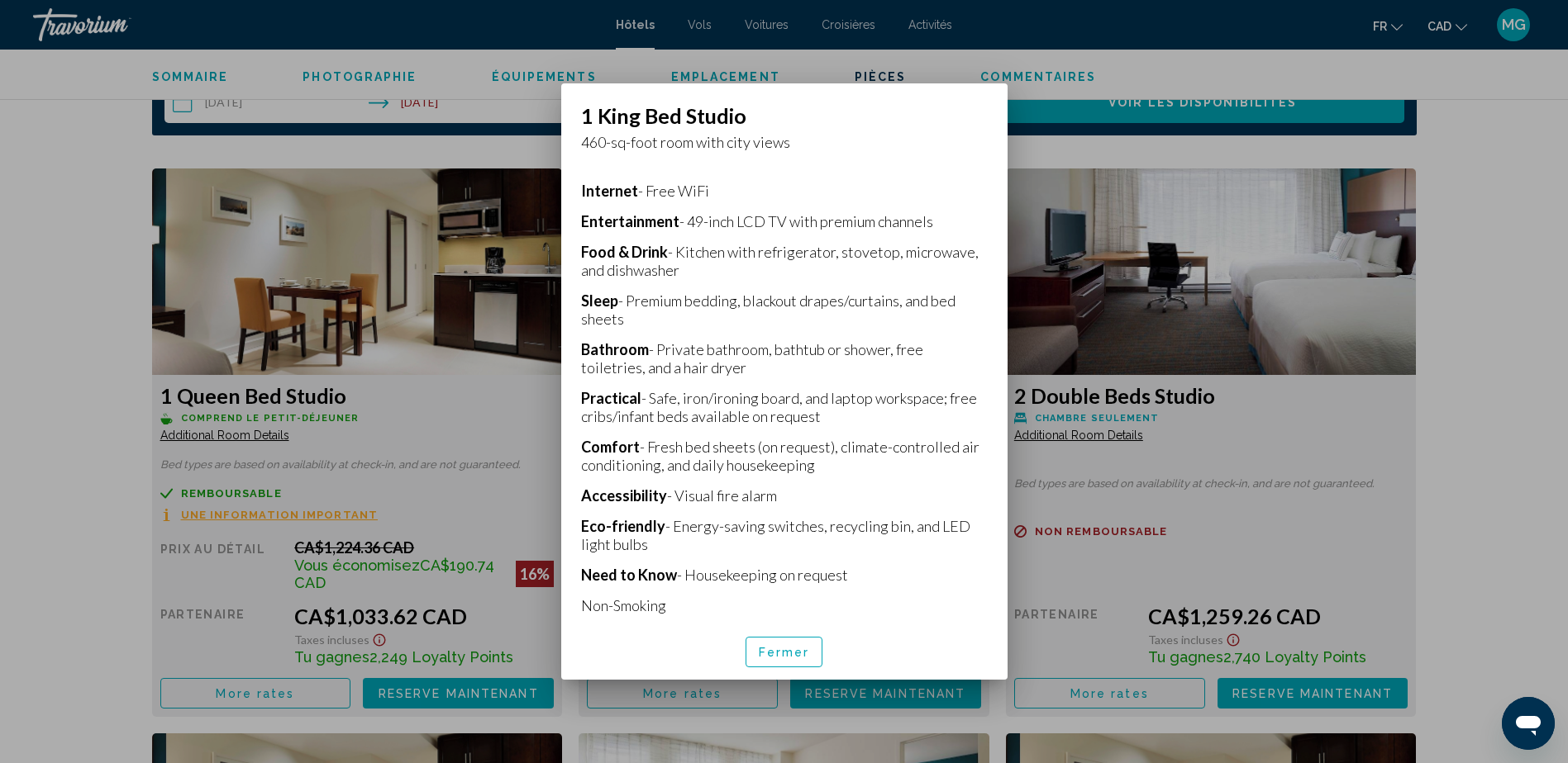
scroll to position [376, 0]
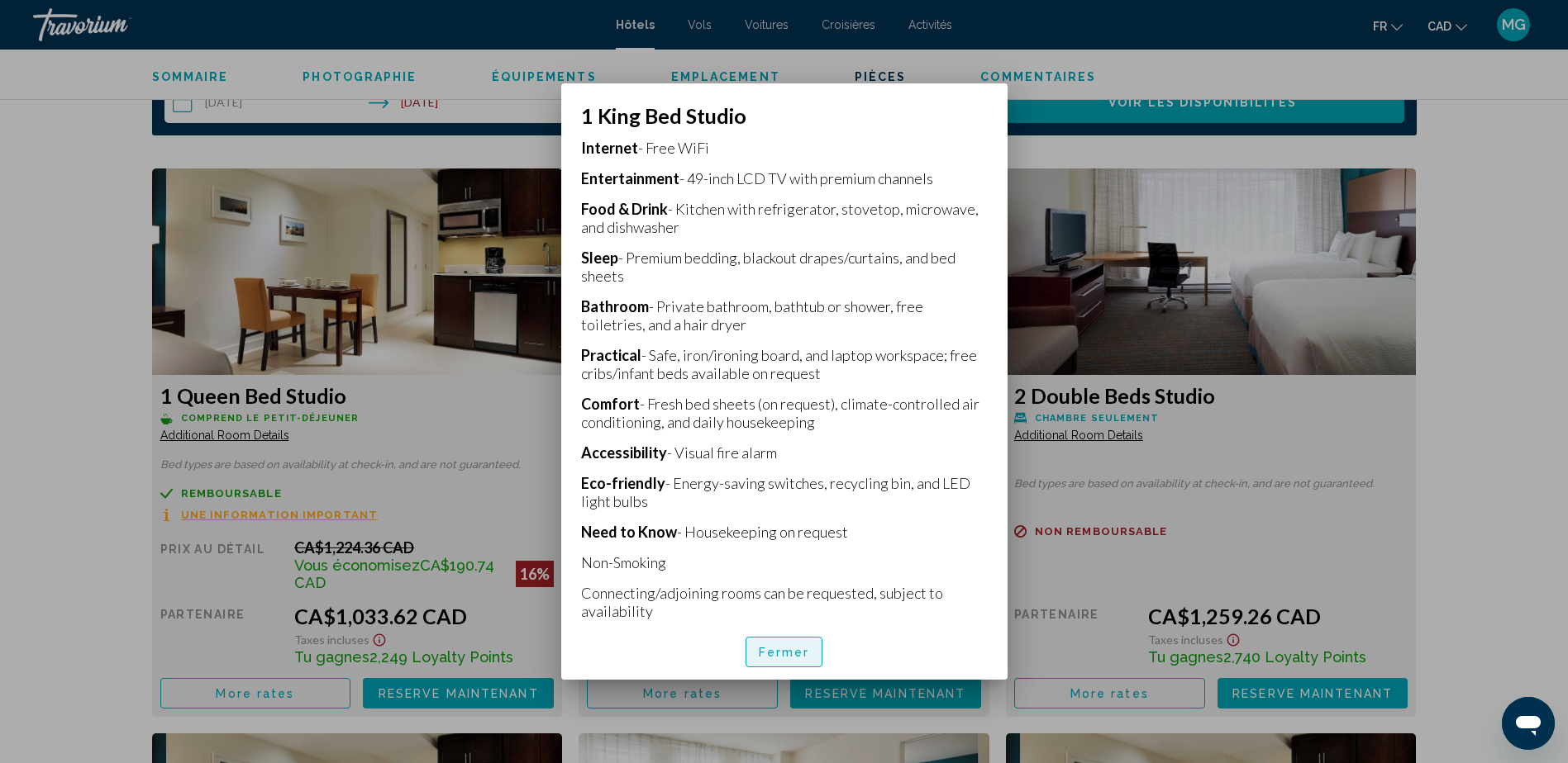
click at [777, 648] on span "Fermer" at bounding box center [784, 652] width 51 height 13
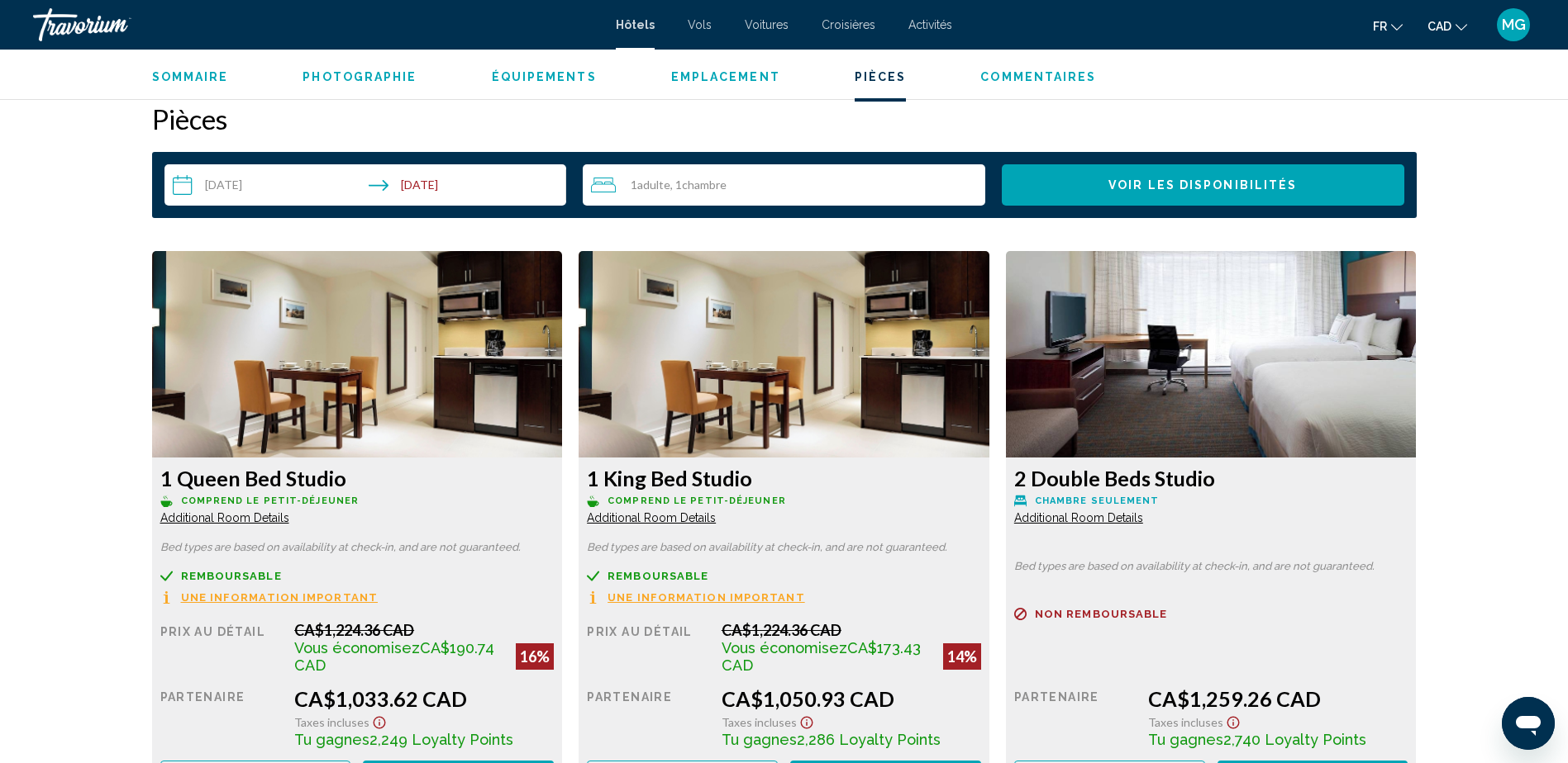
scroll to position [2313, 0]
